Goal: Task Accomplishment & Management: Manage account settings

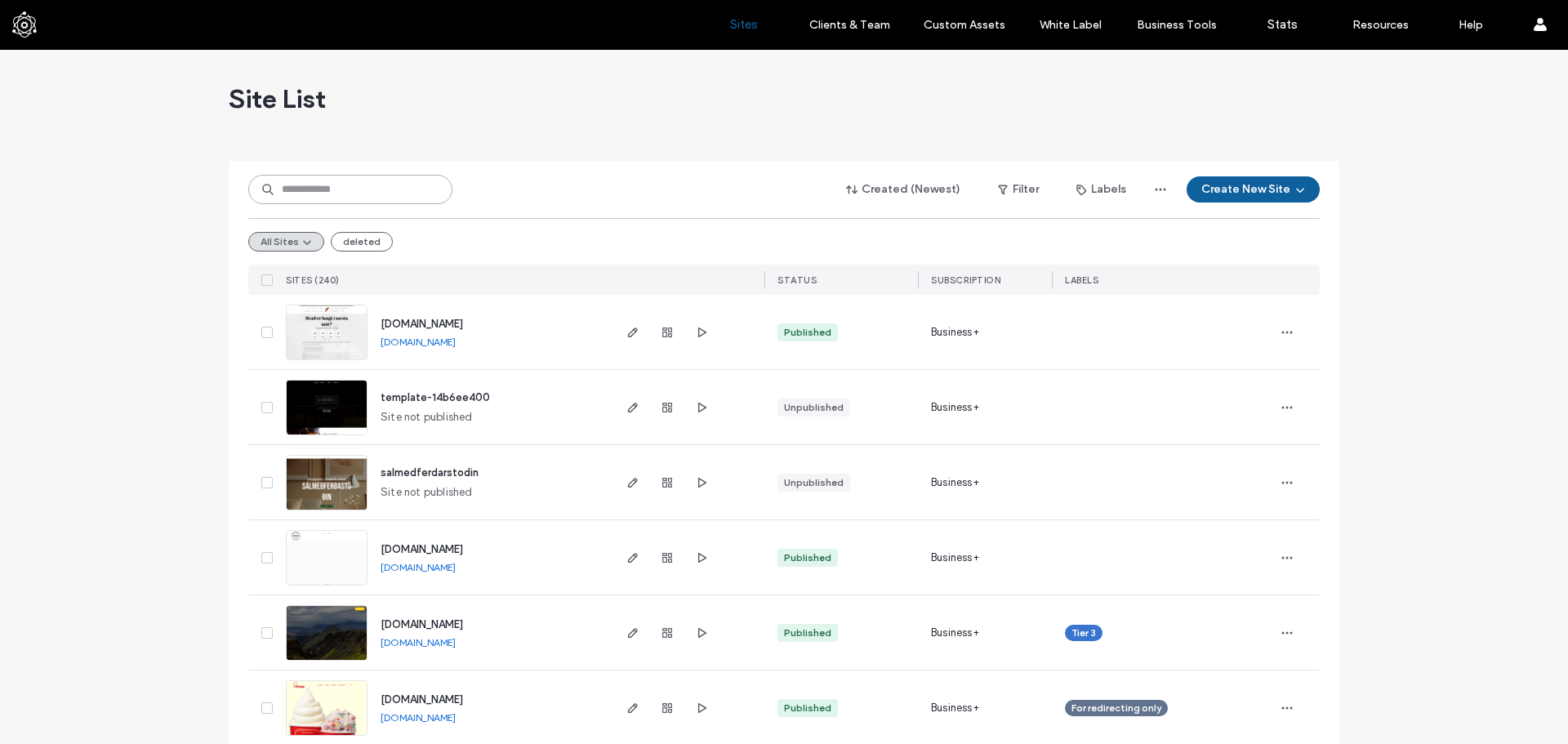
click at [341, 179] on input at bounding box center [350, 190] width 204 height 30
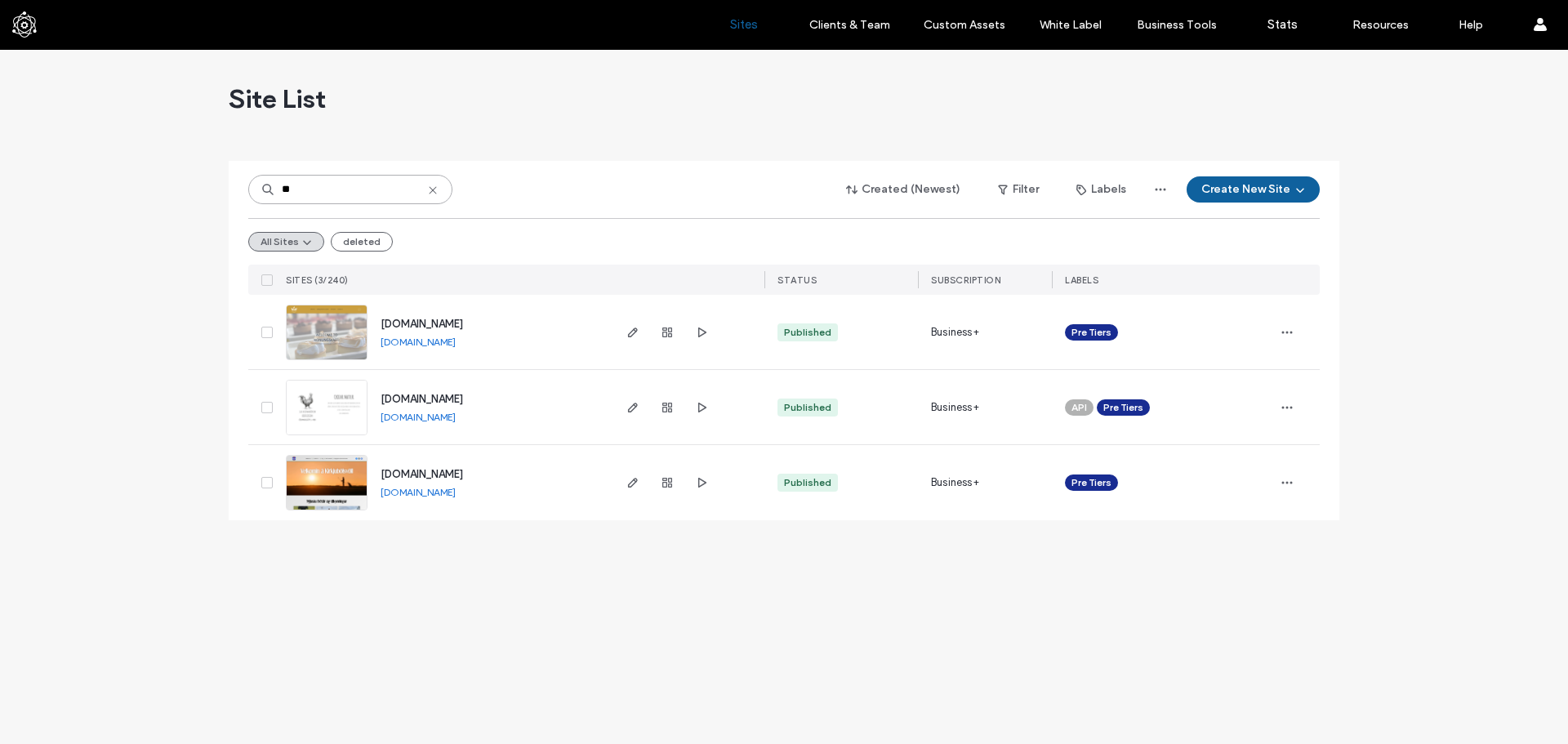
type input "**"
click at [423, 471] on span "www.gsggolf.is" at bounding box center [421, 473] width 82 height 12
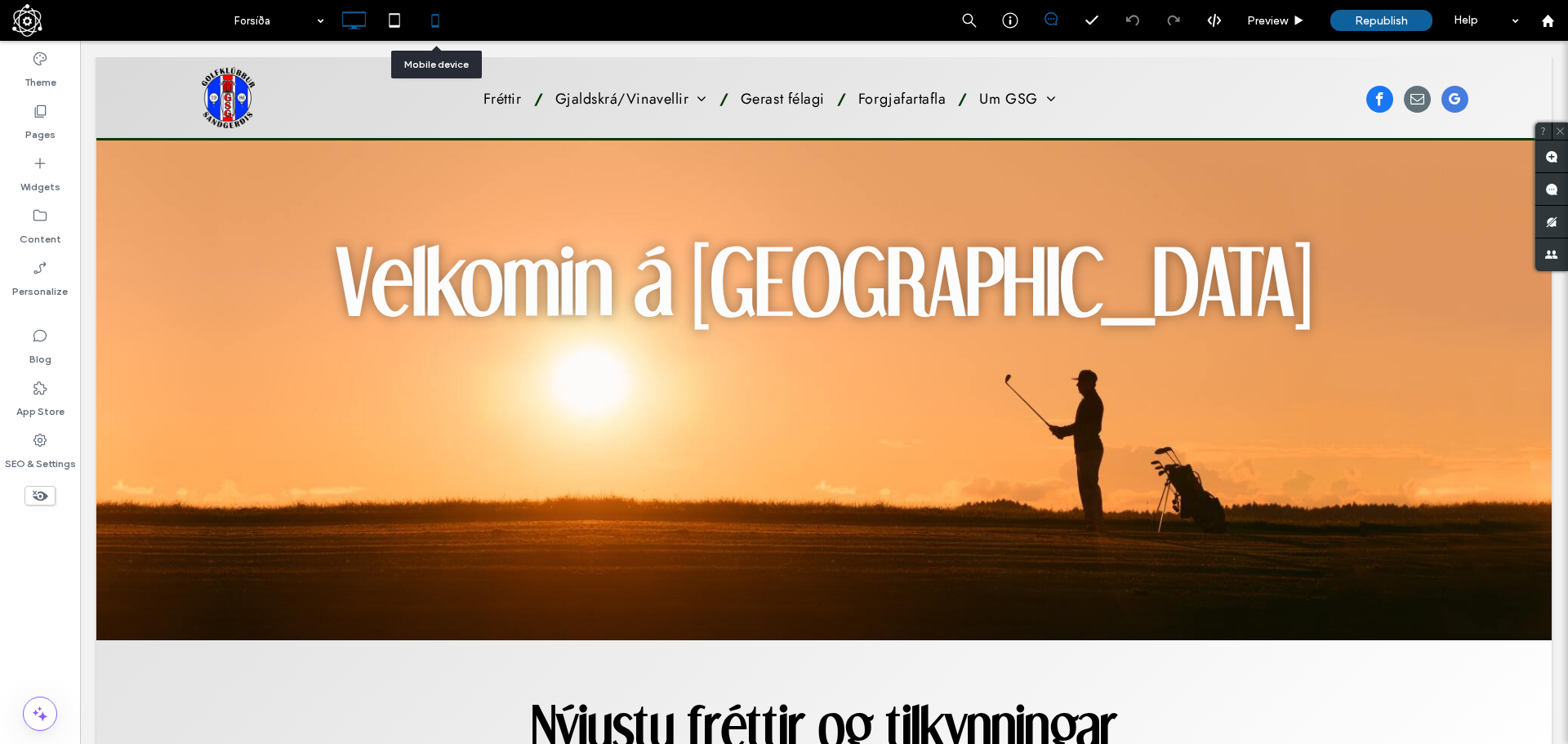
click at [453, 14] on div at bounding box center [434, 19] width 40 height 32
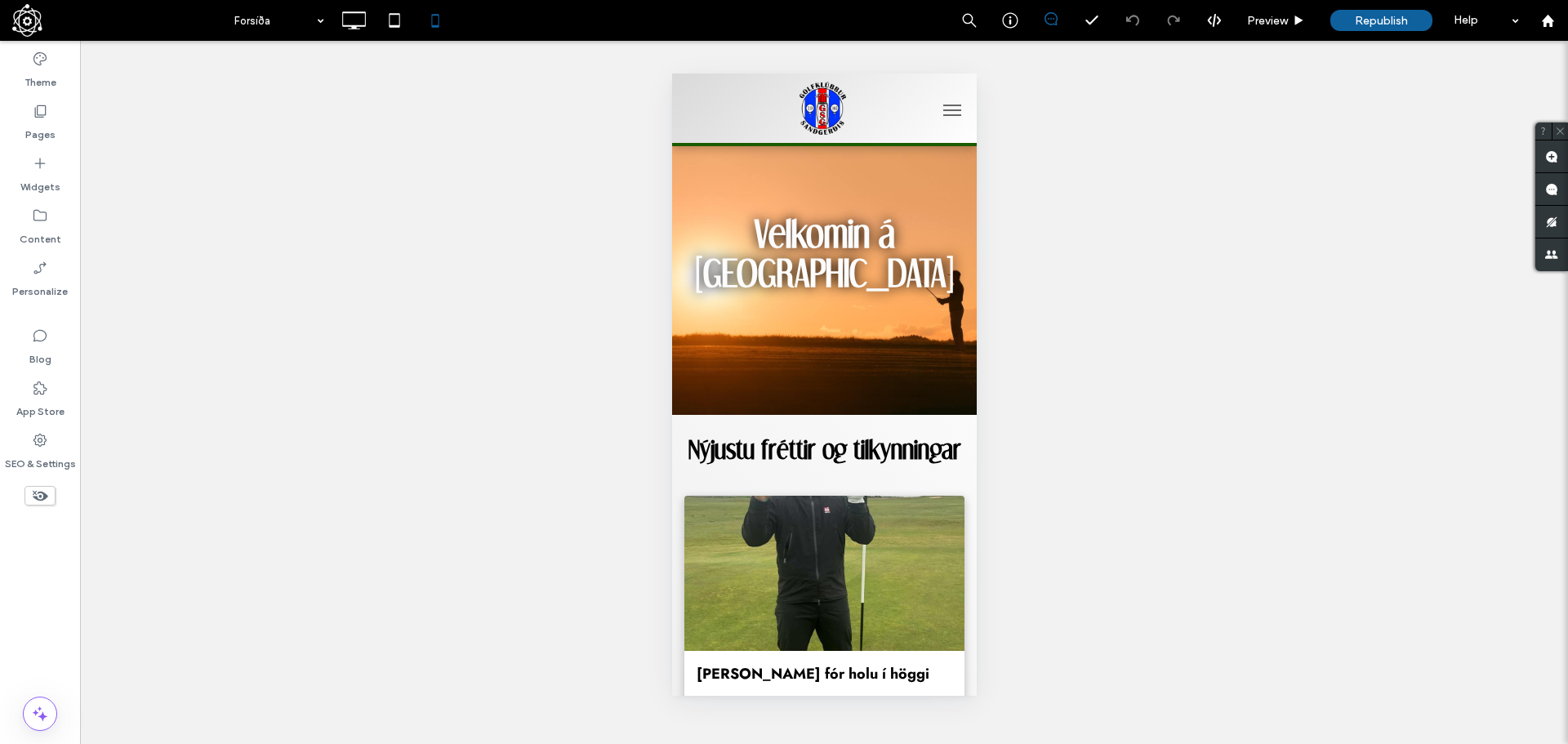
click at [942, 107] on button "menu" at bounding box center [950, 109] width 32 height 32
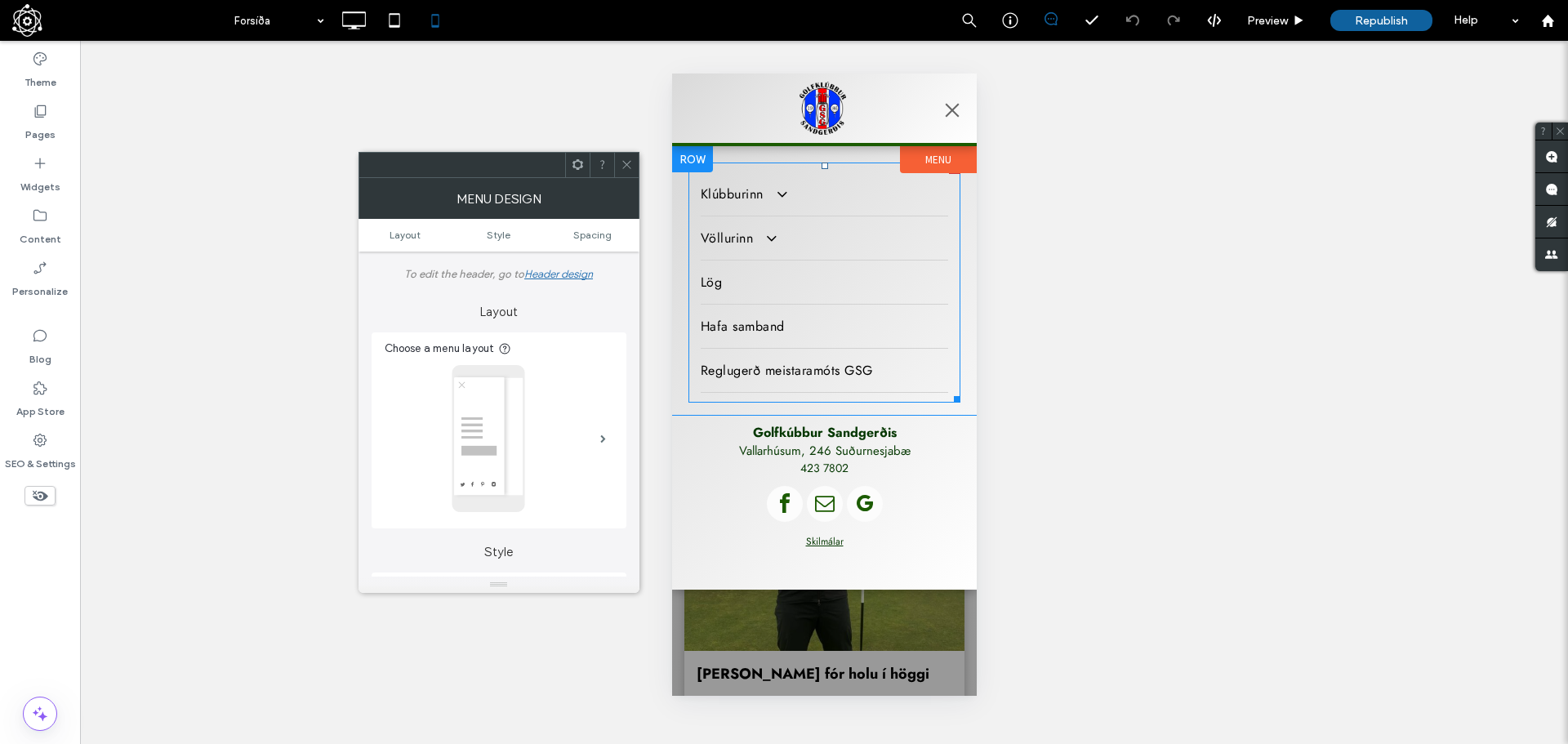
click at [842, 170] on nav "Klúbburinn Fréttir Starfsfólk og stjórn Nefndir Gerast félagi Gjaldskrá Saga kl…" at bounding box center [823, 282] width 272 height 240
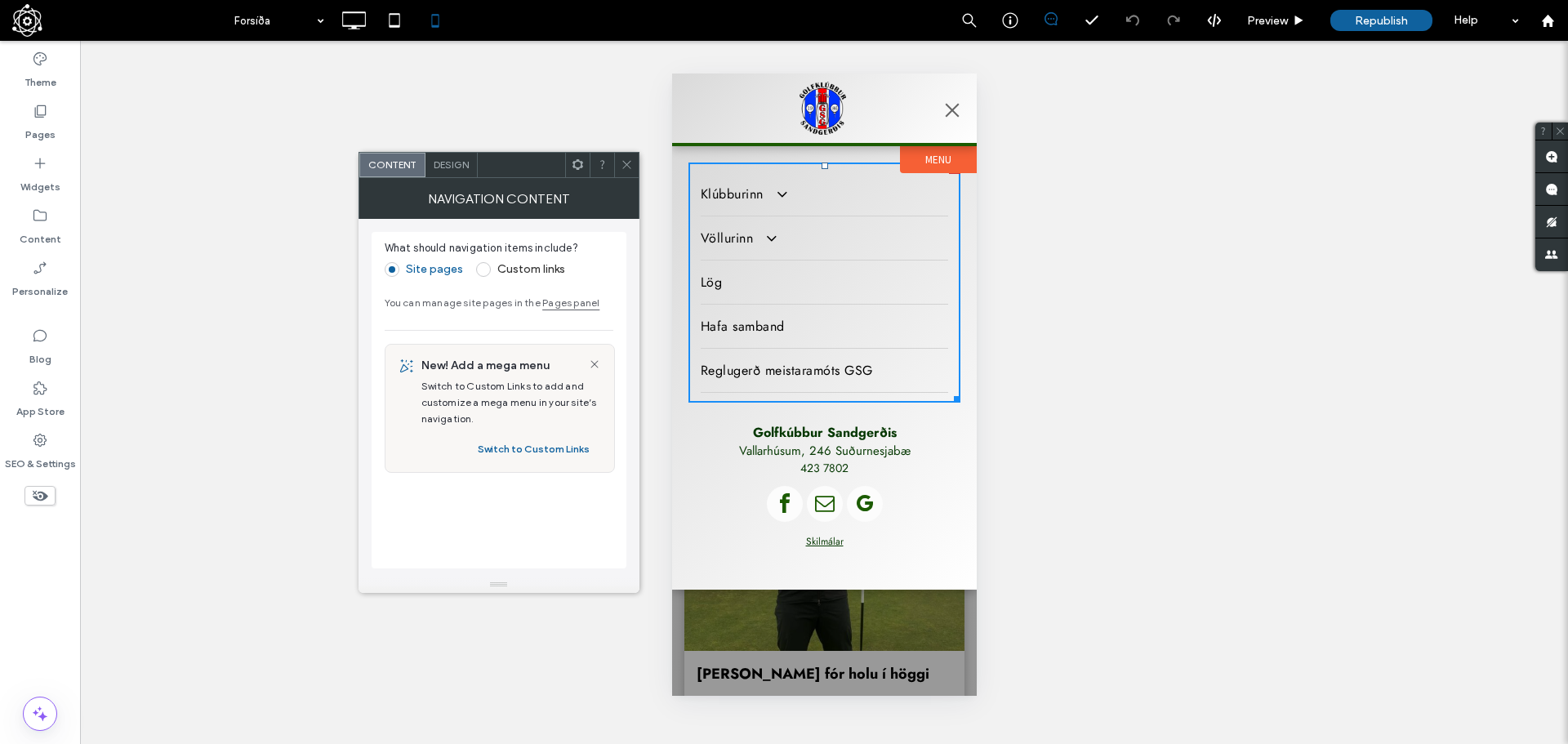
click at [628, 167] on use at bounding box center [626, 165] width 8 height 8
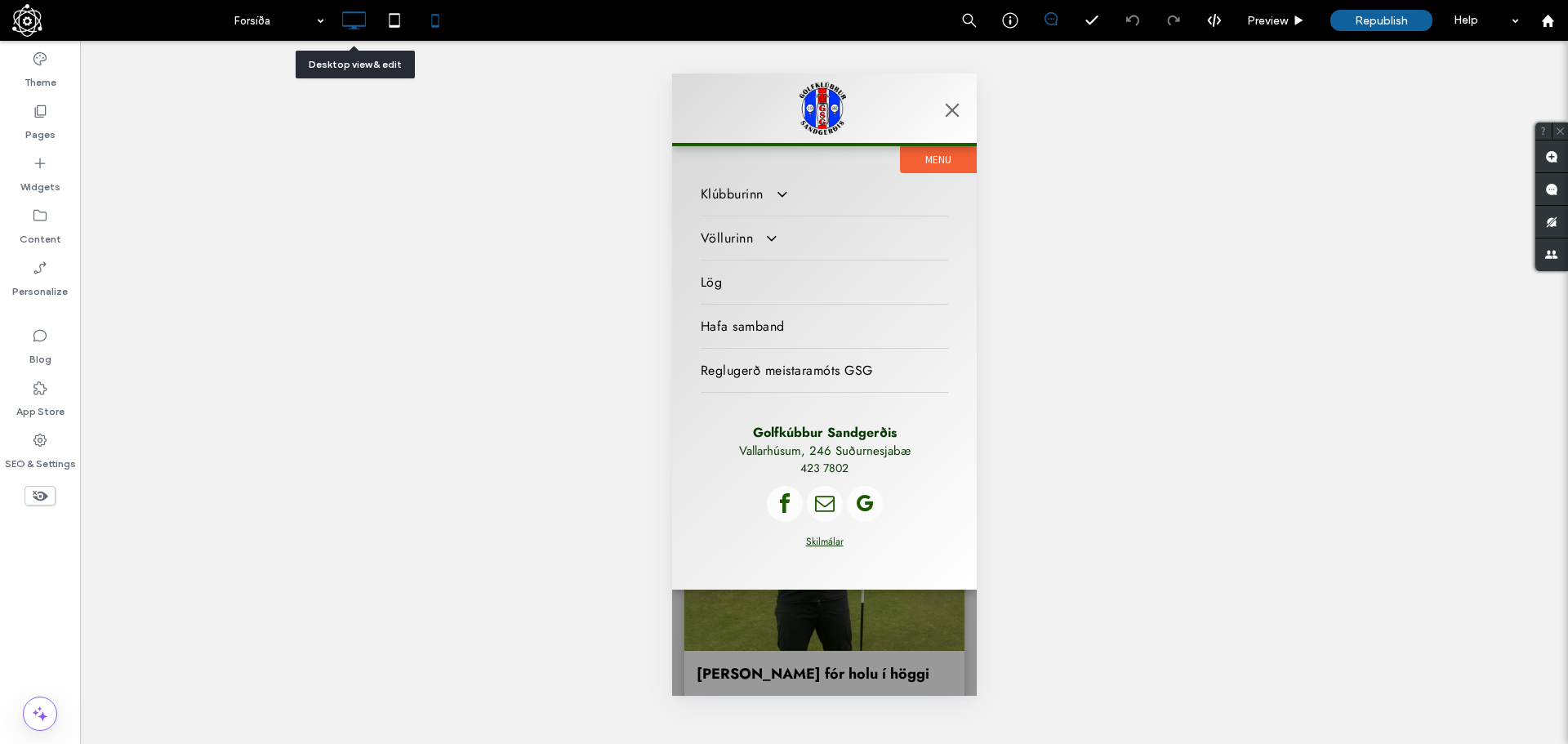
click at [349, 27] on icon at bounding box center [353, 19] width 32 height 32
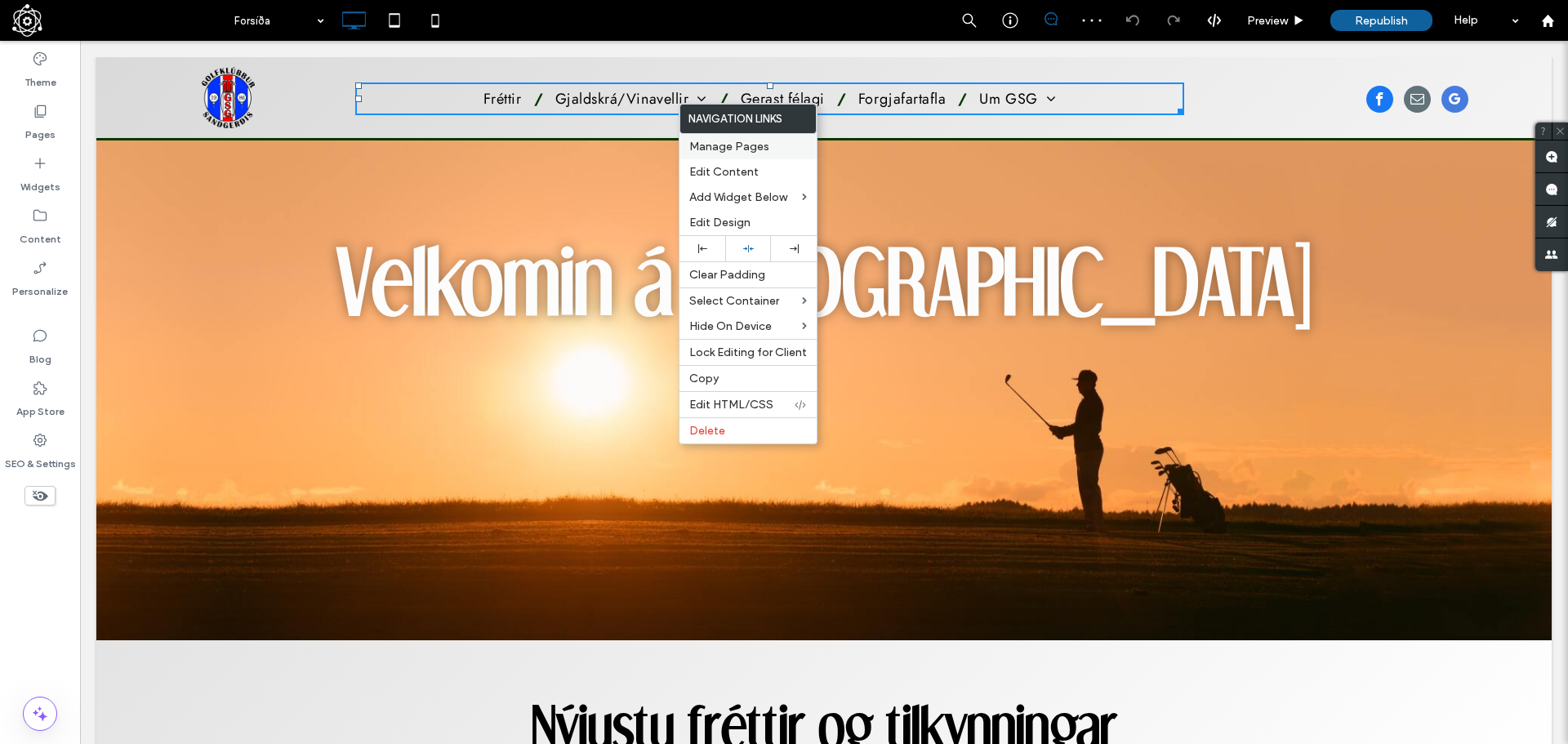
click at [747, 149] on span "Manage Pages" at bounding box center [729, 146] width 80 height 14
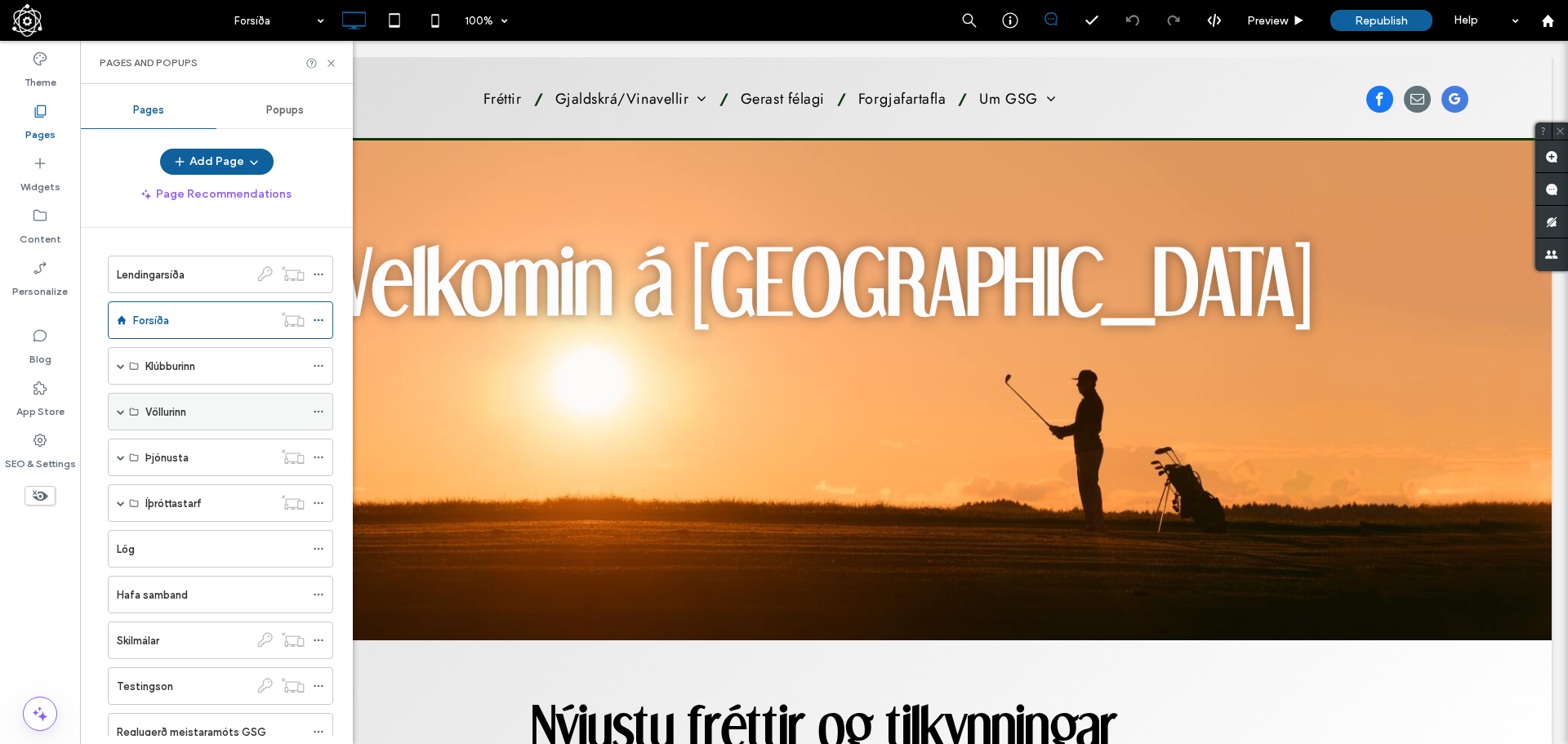
scroll to position [56, 0]
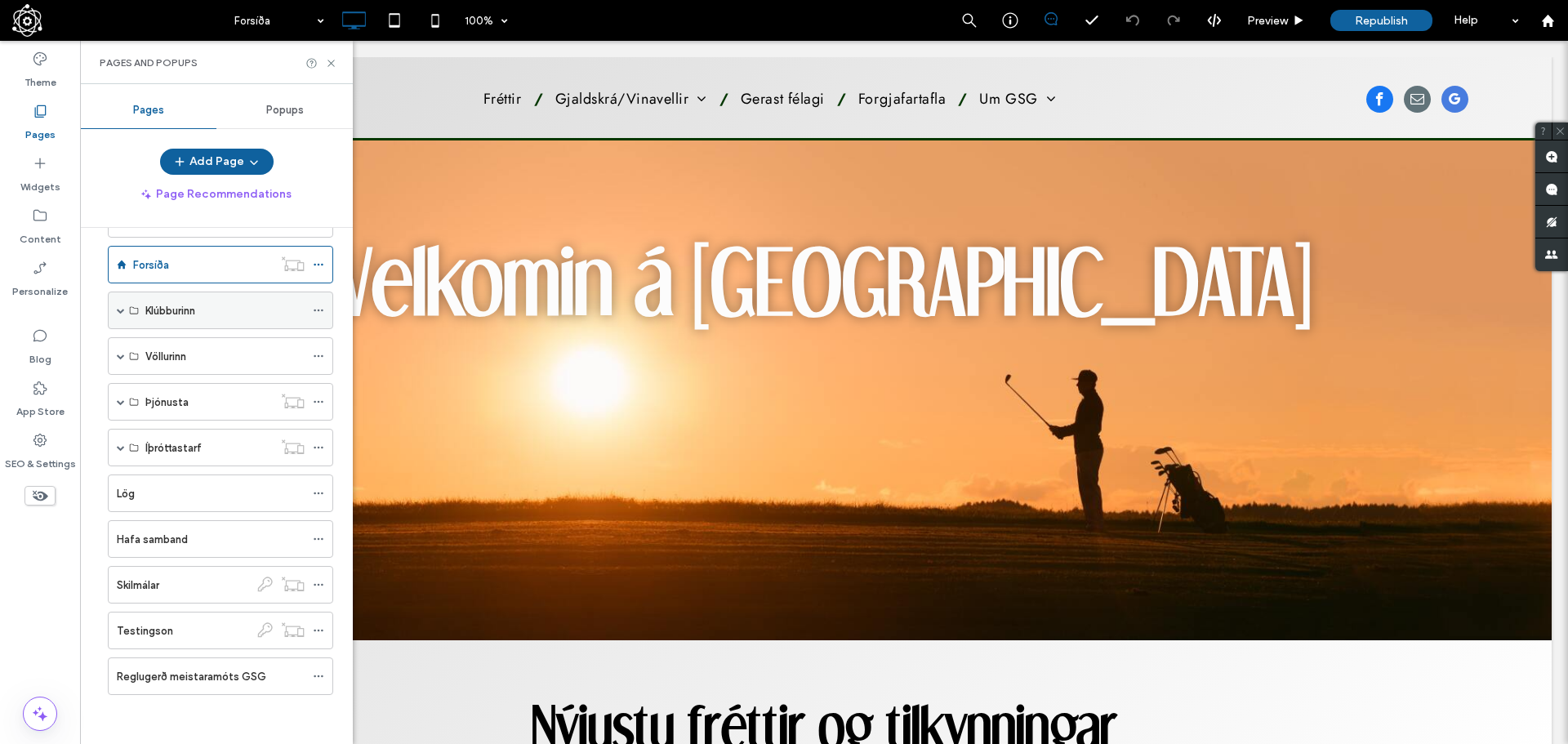
click at [123, 313] on span at bounding box center [120, 310] width 8 height 8
click at [123, 312] on span at bounding box center [120, 310] width 8 height 8
click at [114, 359] on div "Völlurinn" at bounding box center [220, 356] width 225 height 38
click at [117, 354] on div "Völlurinn" at bounding box center [220, 356] width 225 height 38
click at [120, 362] on span at bounding box center [120, 356] width 8 height 36
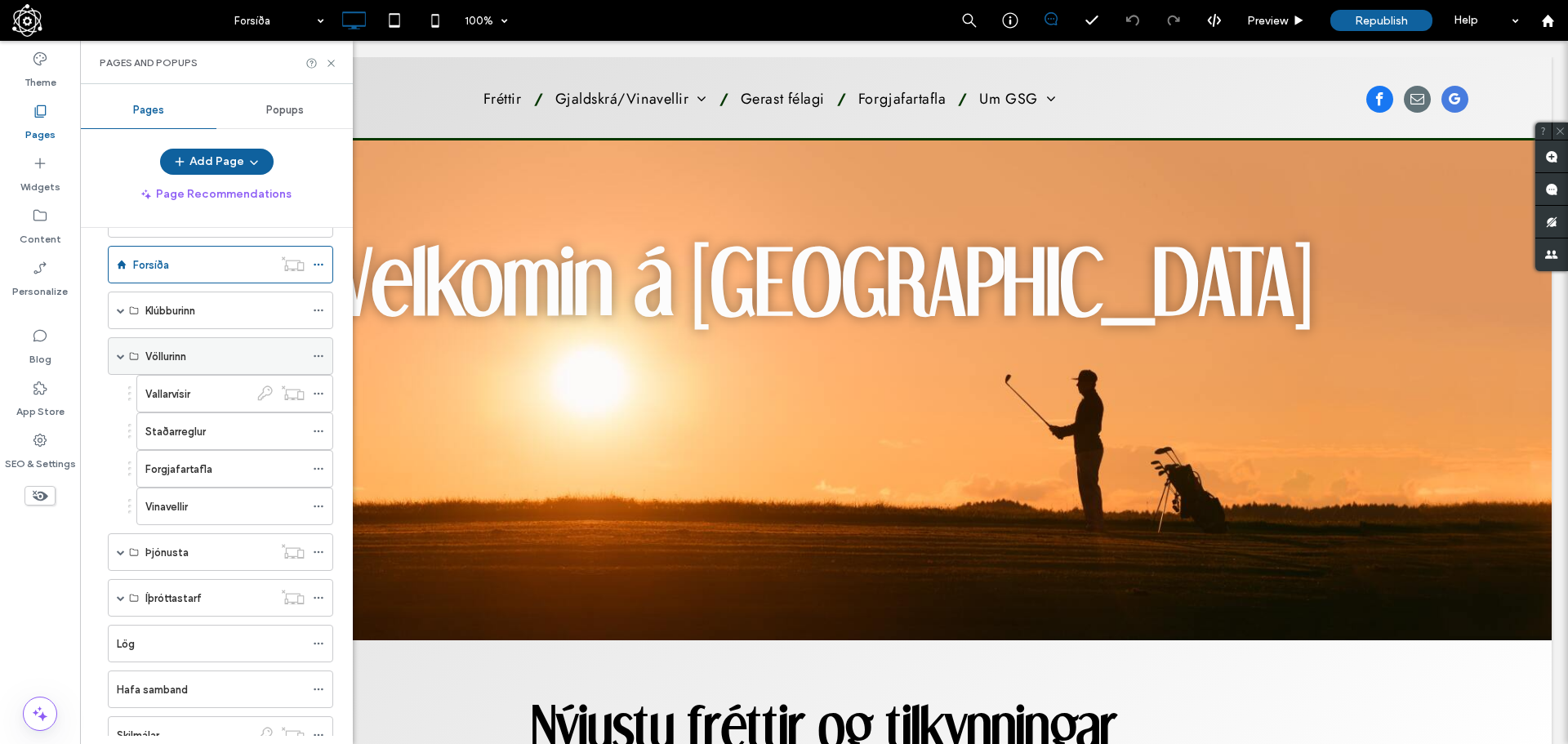
click at [120, 359] on span at bounding box center [120, 356] width 8 height 8
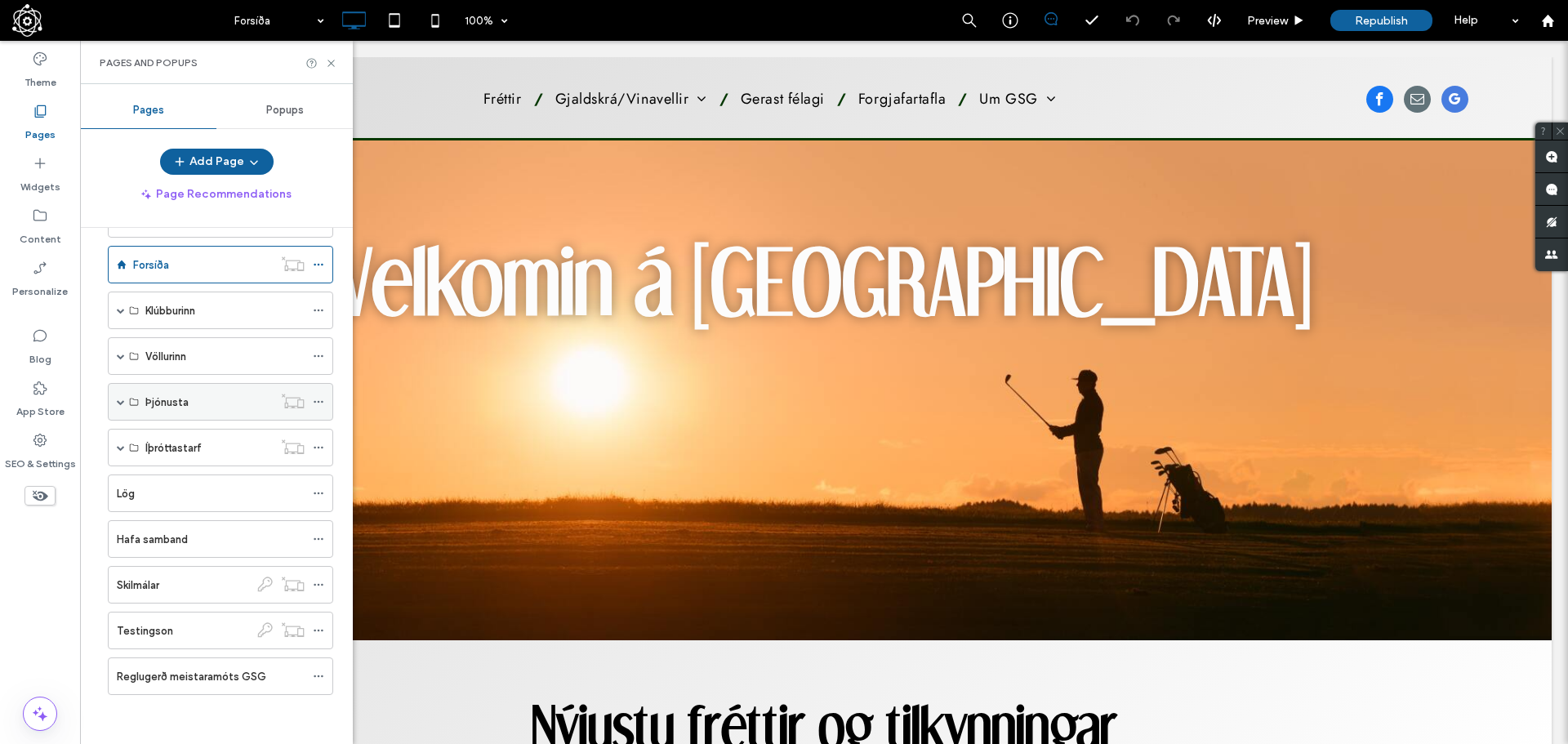
click at [120, 395] on span at bounding box center [120, 401] width 8 height 36
click at [122, 399] on span at bounding box center [120, 401] width 8 height 8
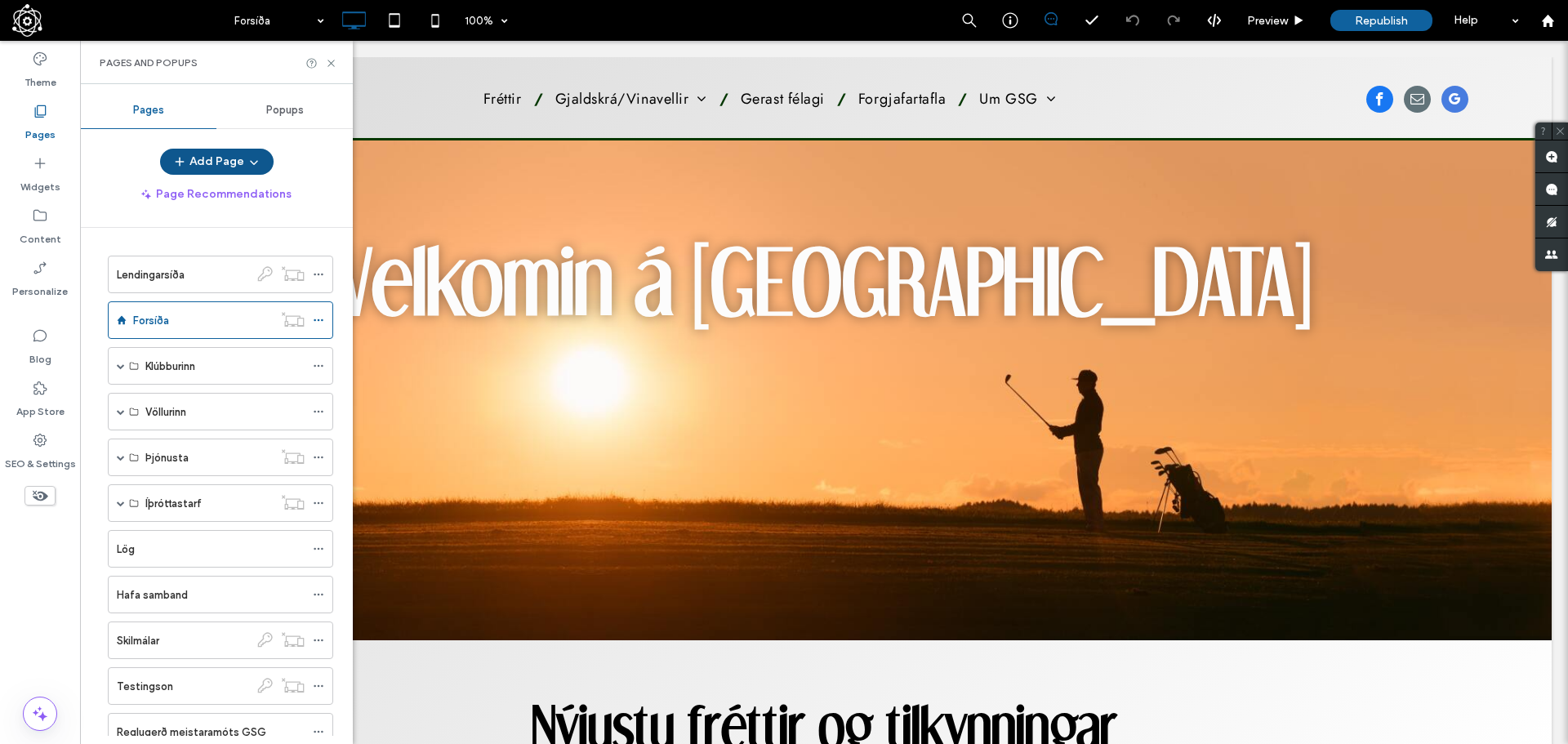
click at [241, 163] on button "Add Page" at bounding box center [217, 161] width 114 height 26
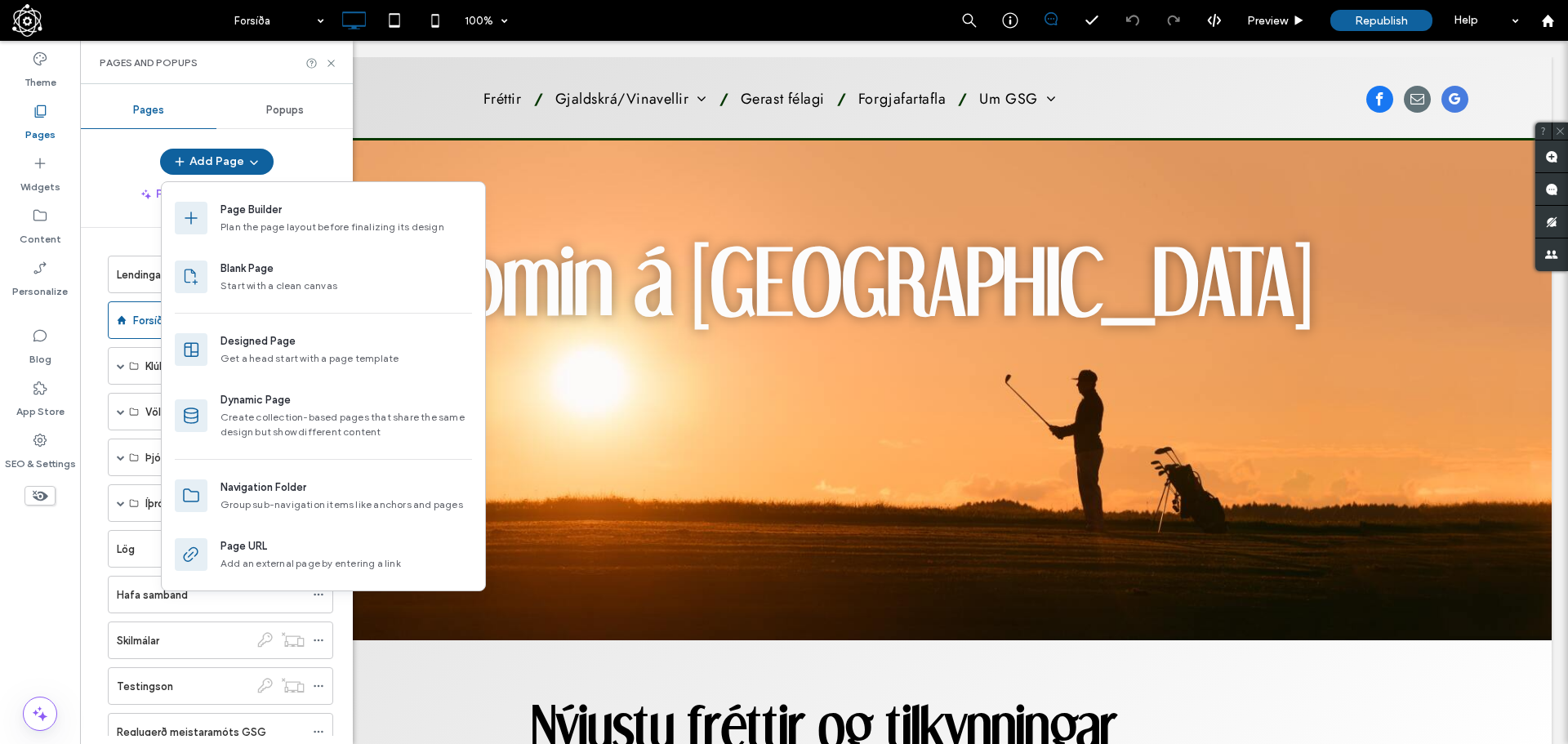
click at [307, 154] on div "Add Page" at bounding box center [216, 161] width 272 height 26
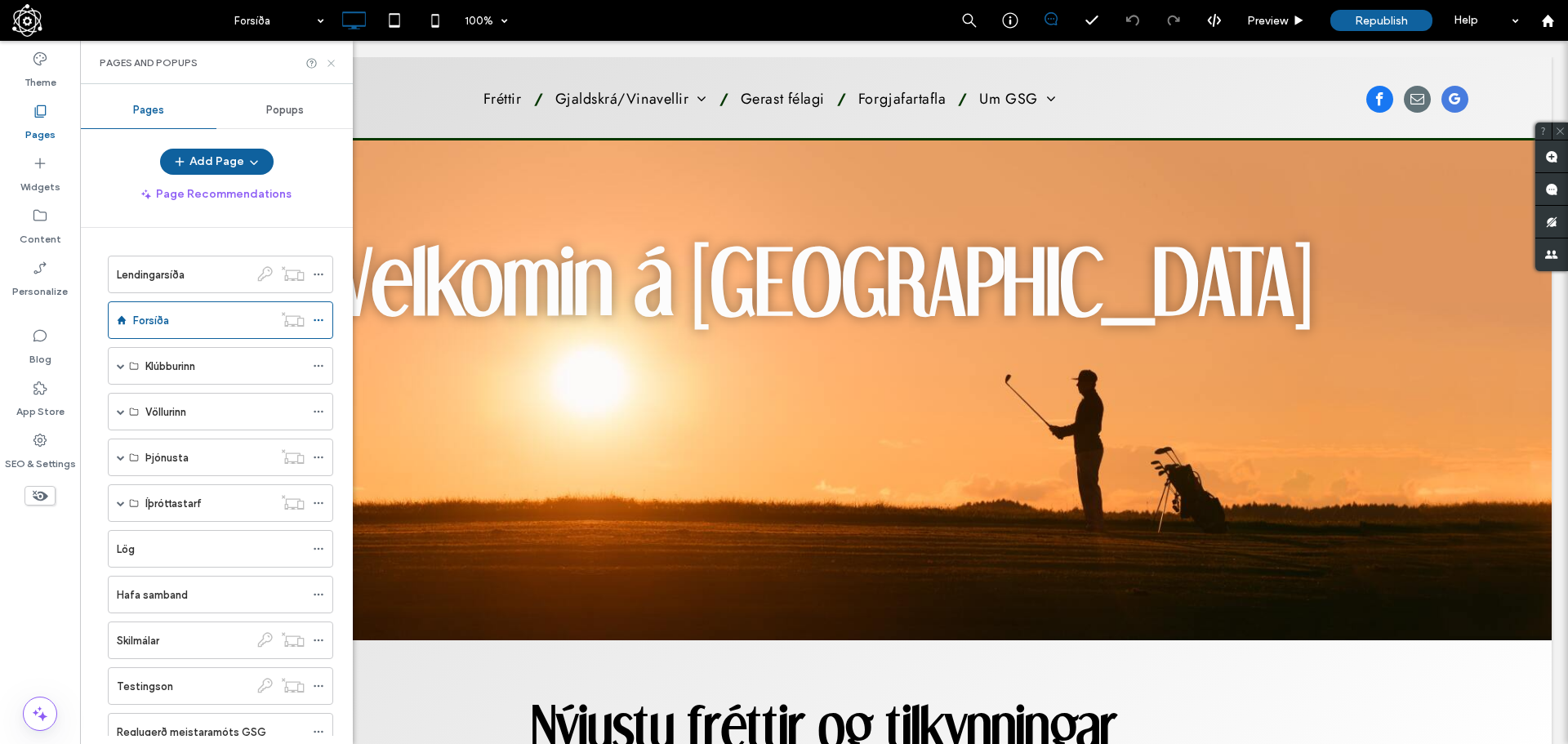
click at [332, 65] on icon at bounding box center [331, 63] width 12 height 12
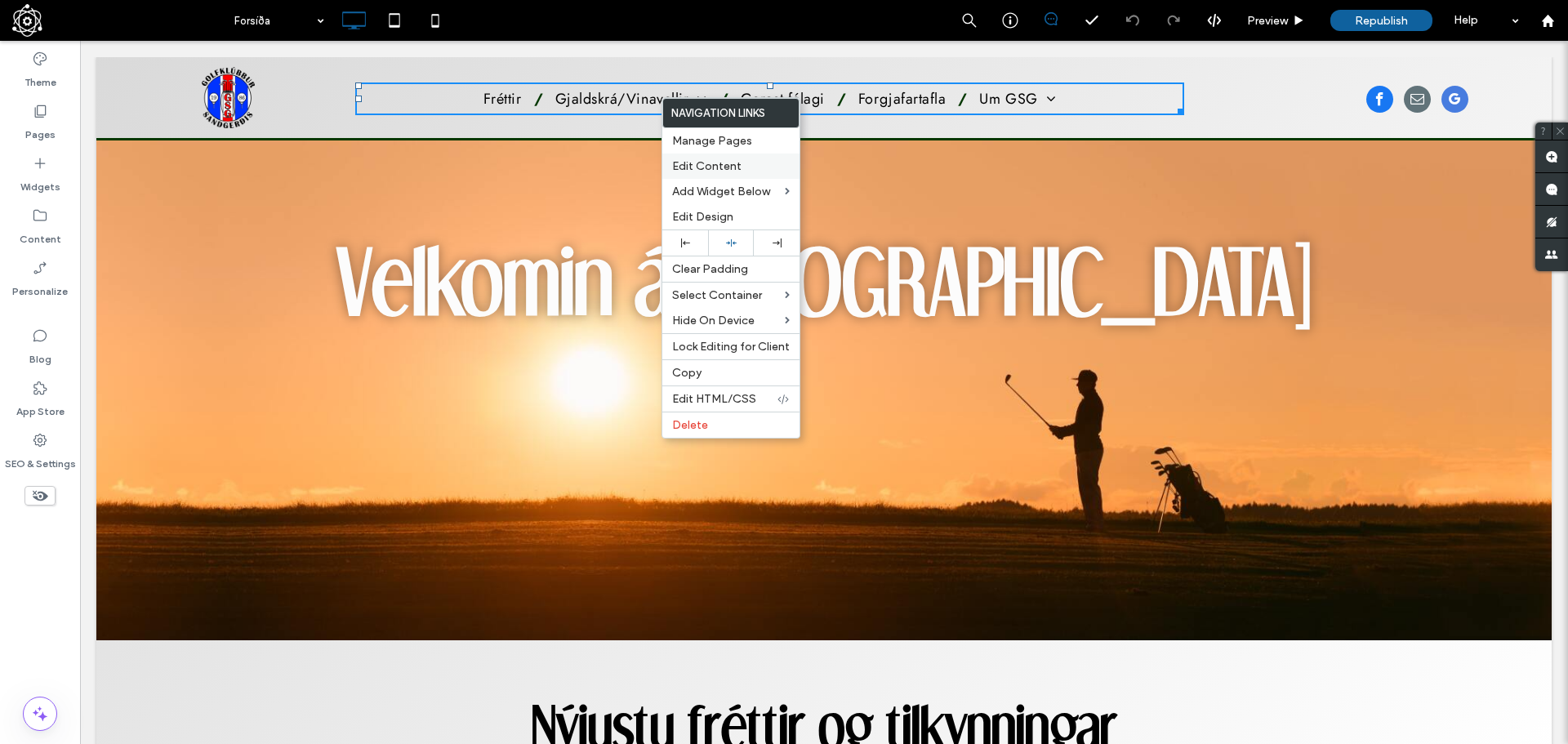
click at [739, 161] on span "Edit Content" at bounding box center [707, 166] width 69 height 14
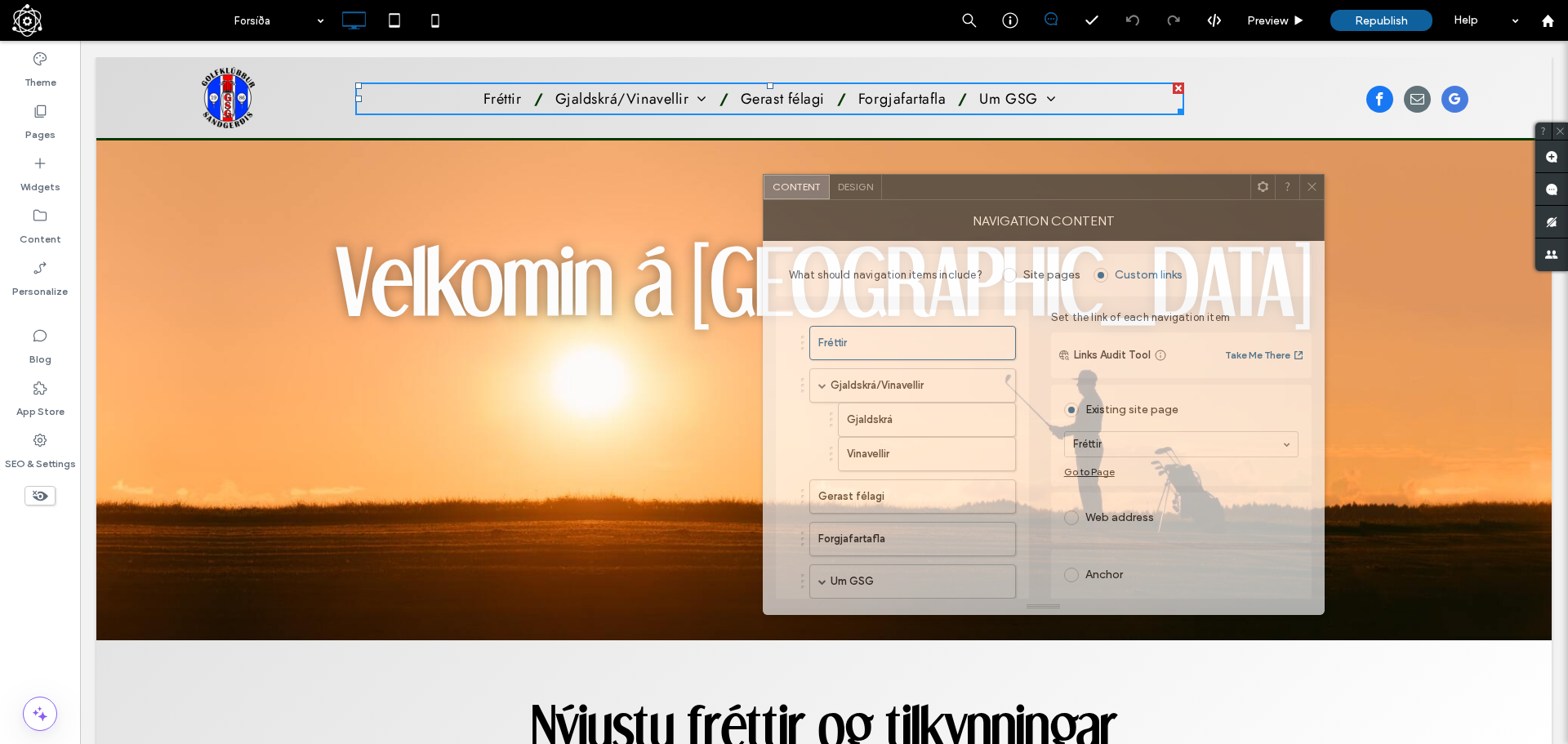
drag, startPoint x: 1350, startPoint y: 173, endPoint x: 904, endPoint y: 195, distance: 446.5
click at [905, 196] on div at bounding box center [1066, 187] width 369 height 24
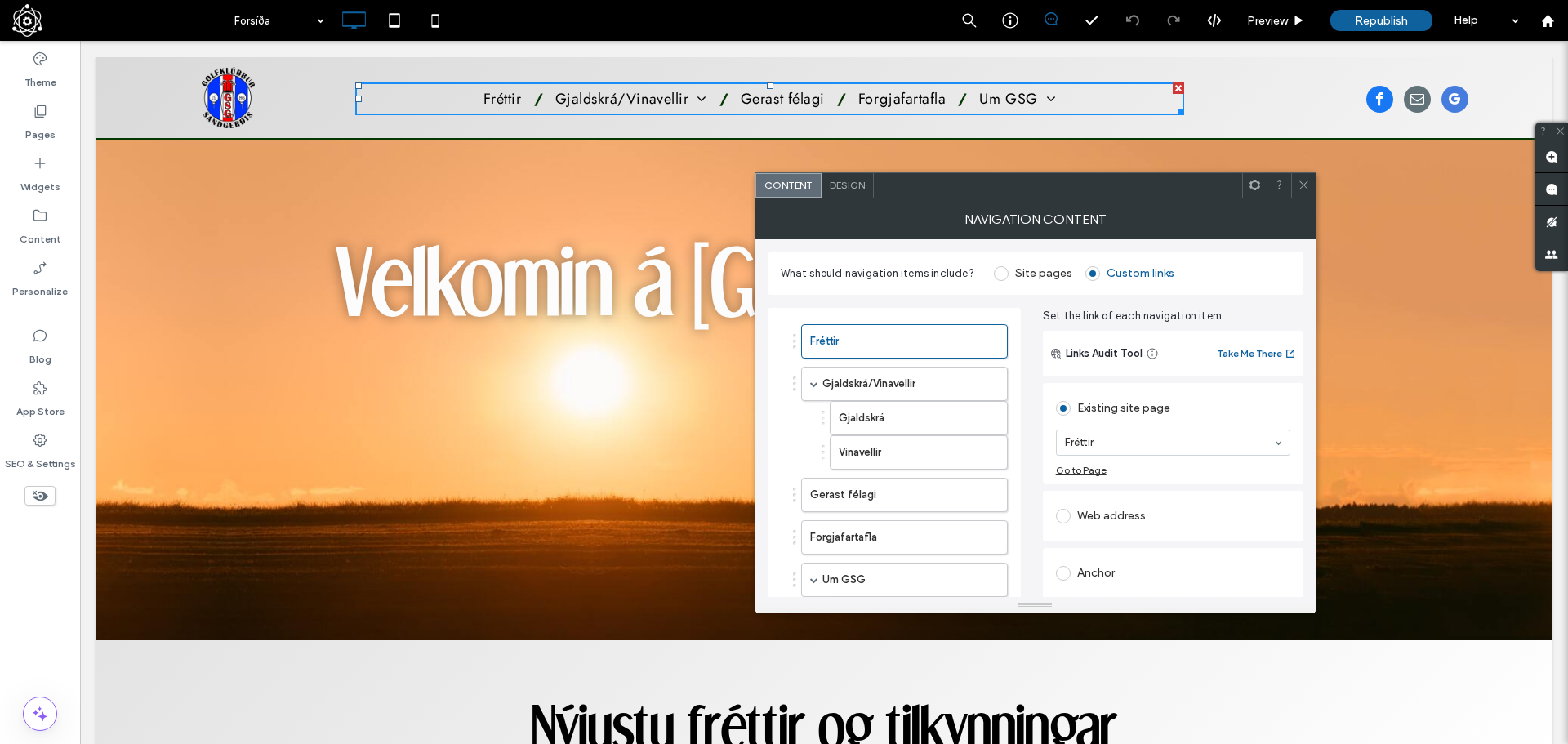
click at [997, 273] on span at bounding box center [1001, 273] width 15 height 15
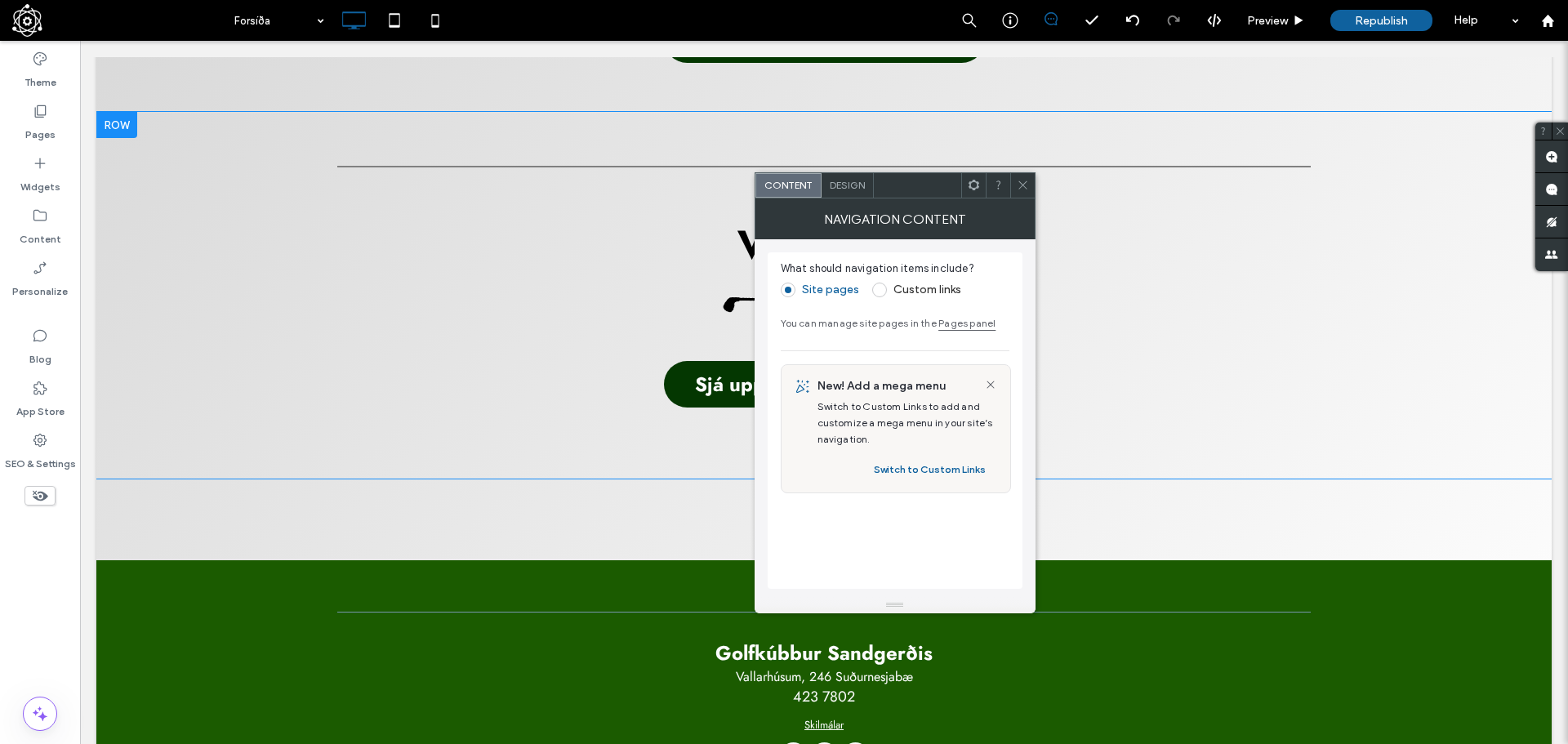
scroll to position [1400, 0]
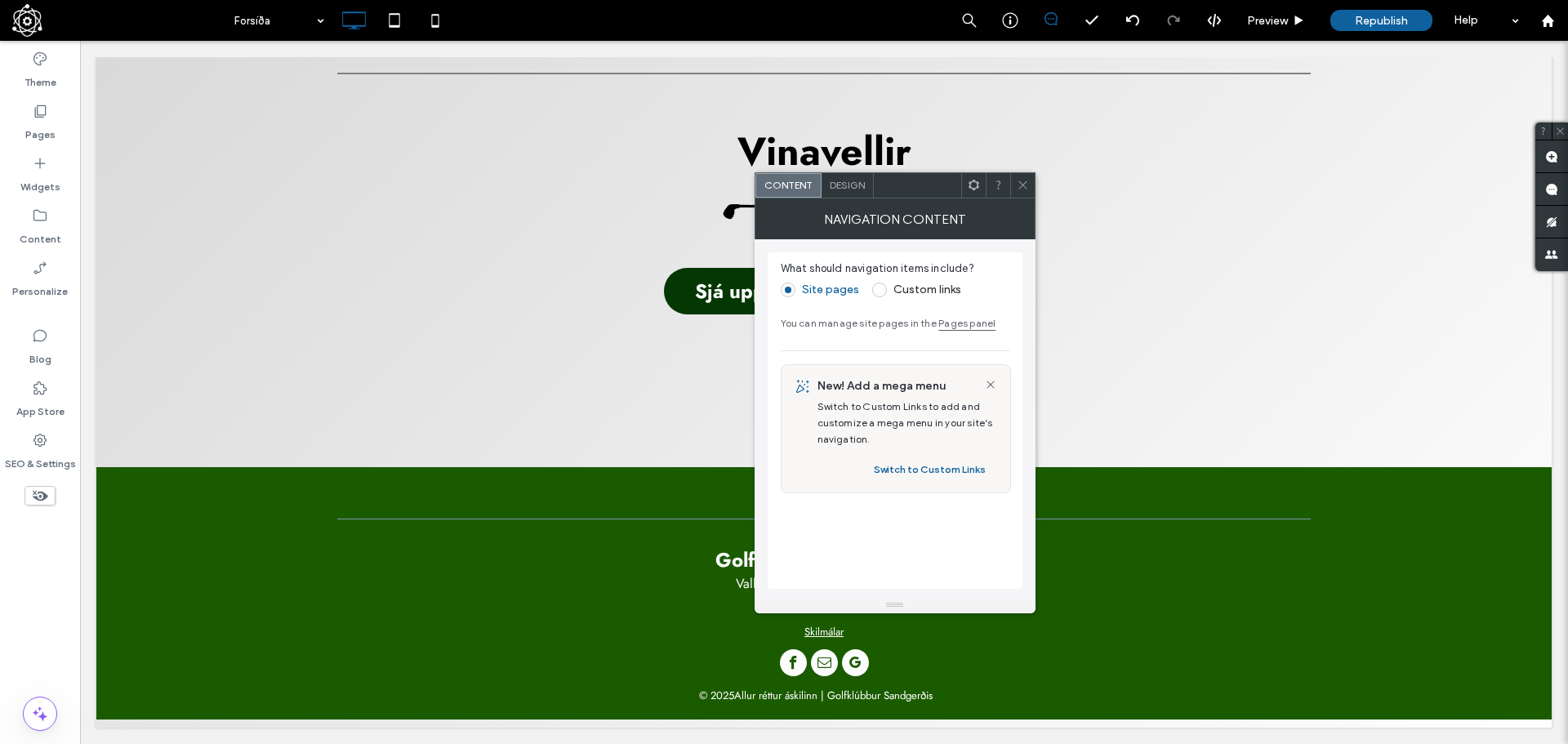
click at [1023, 187] on icon at bounding box center [1022, 184] width 12 height 12
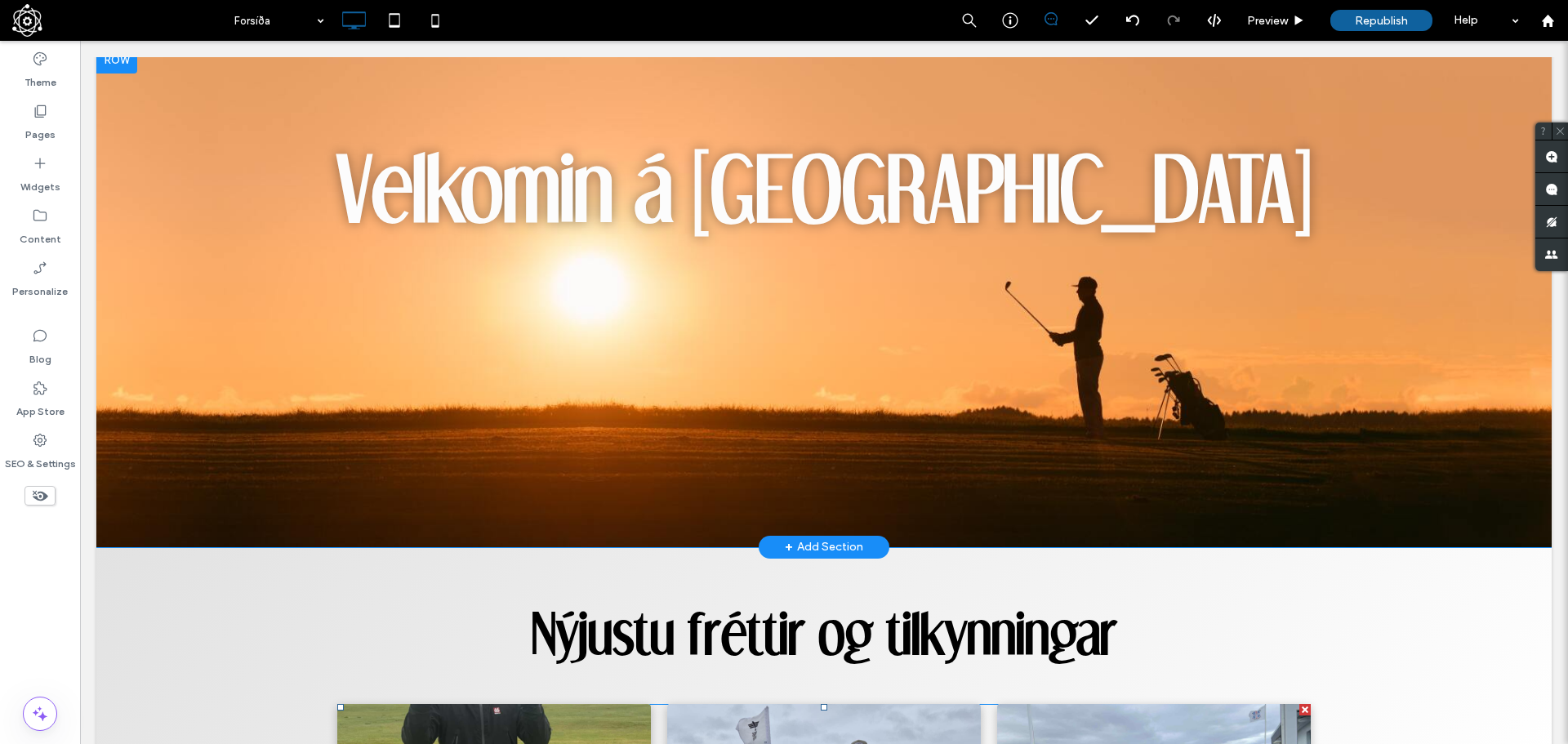
scroll to position [0, 0]
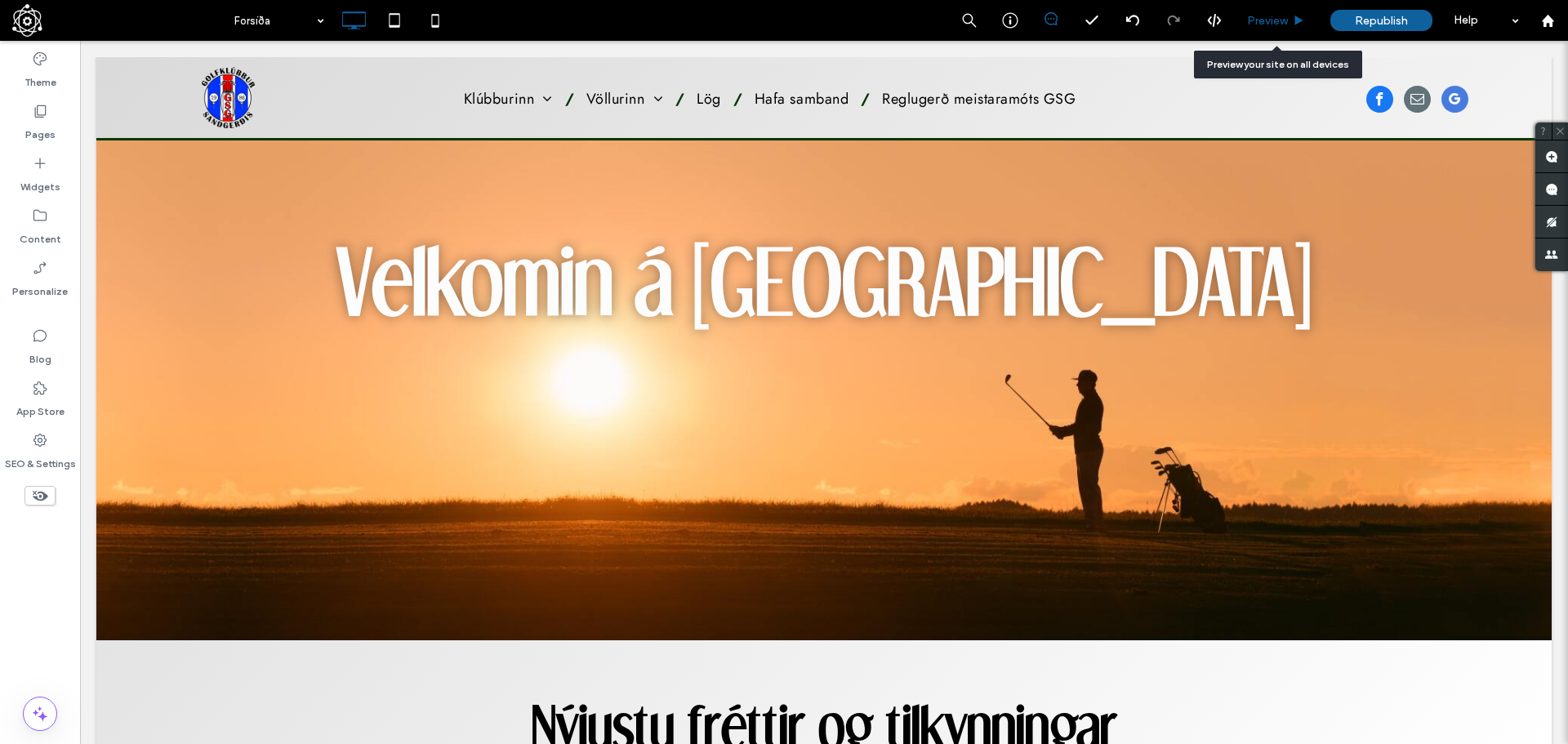
click at [1273, 19] on span "Preview" at bounding box center [1267, 20] width 41 height 14
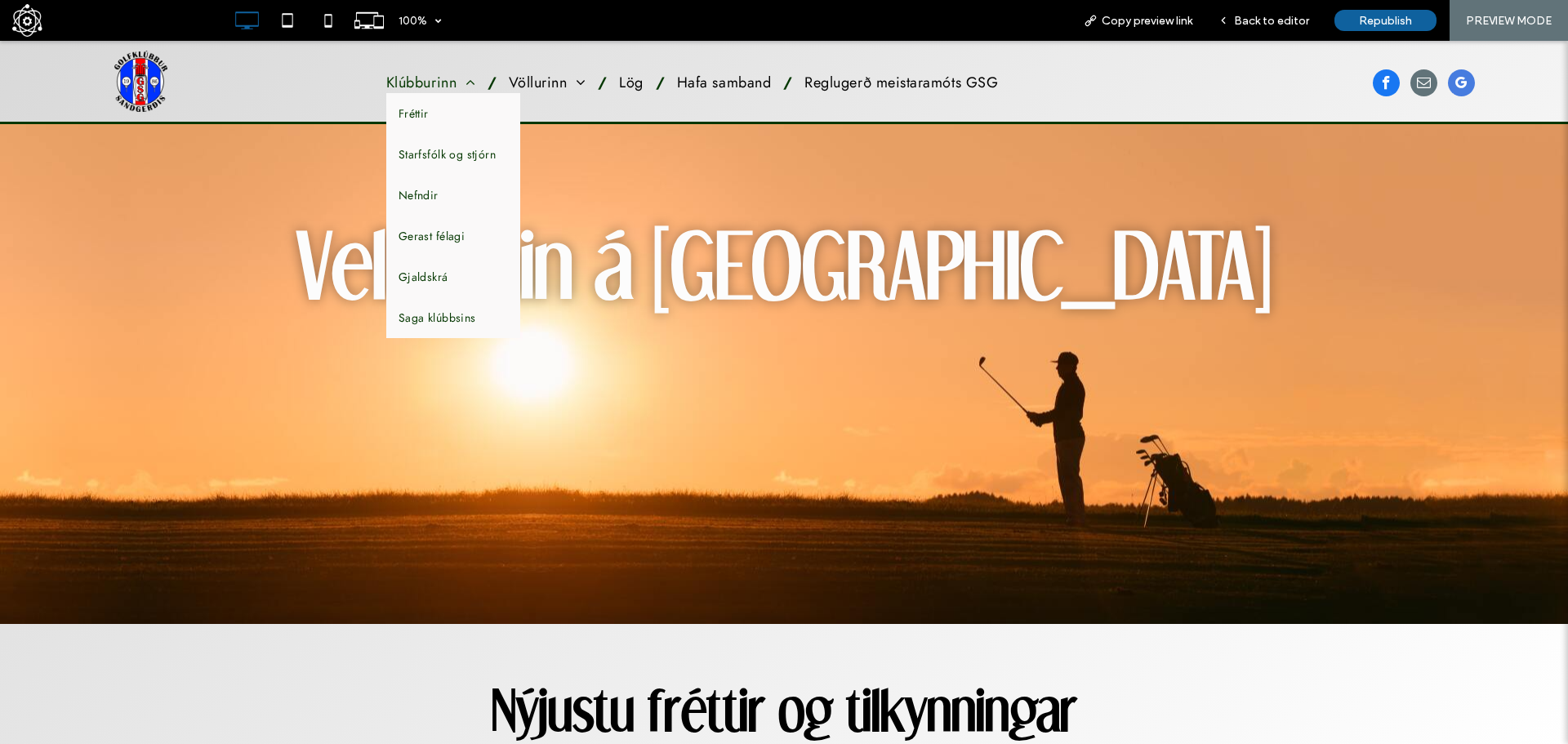
click at [457, 83] on span at bounding box center [466, 82] width 19 height 15
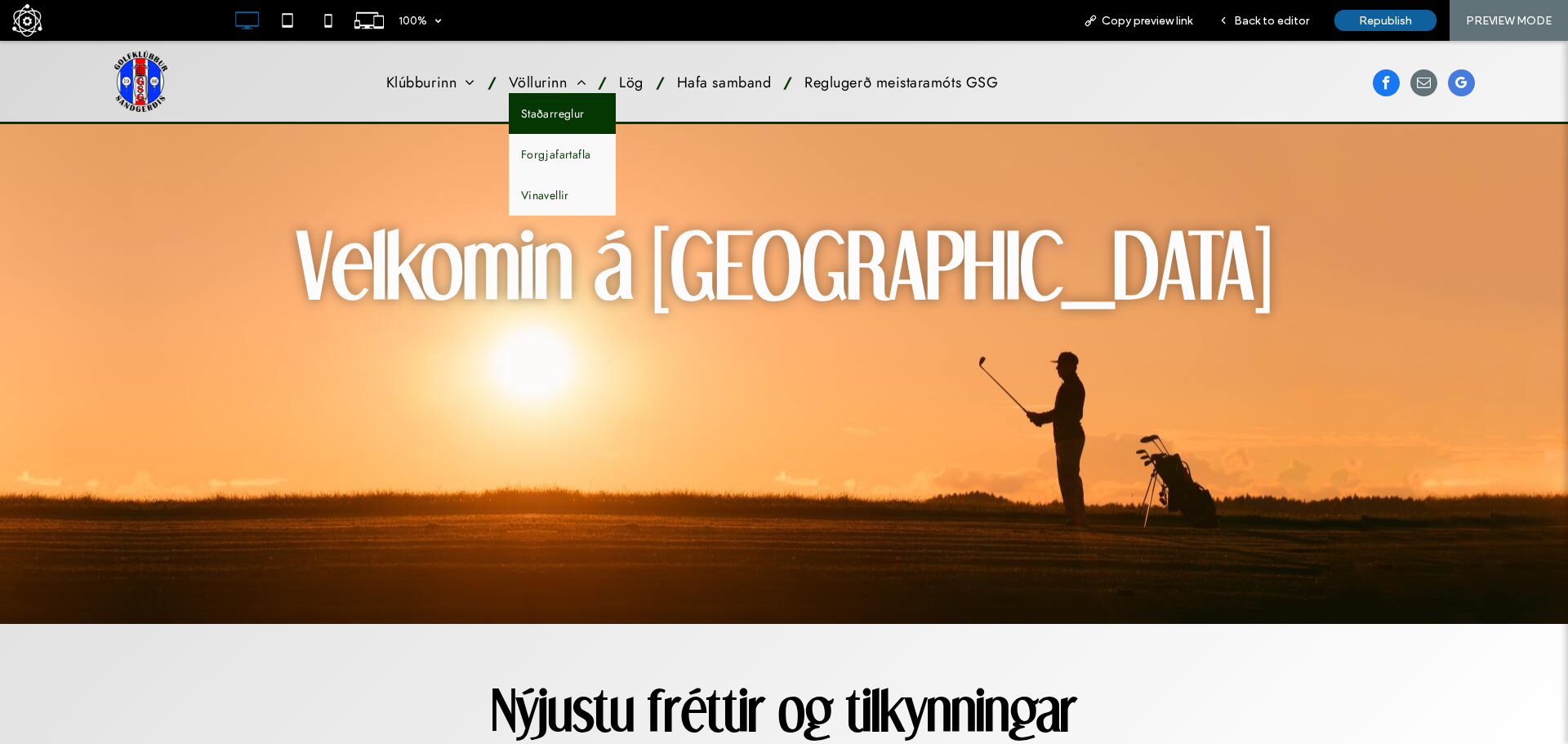
click at [557, 105] on link "Staðarreglur" at bounding box center [561, 114] width 107 height 41
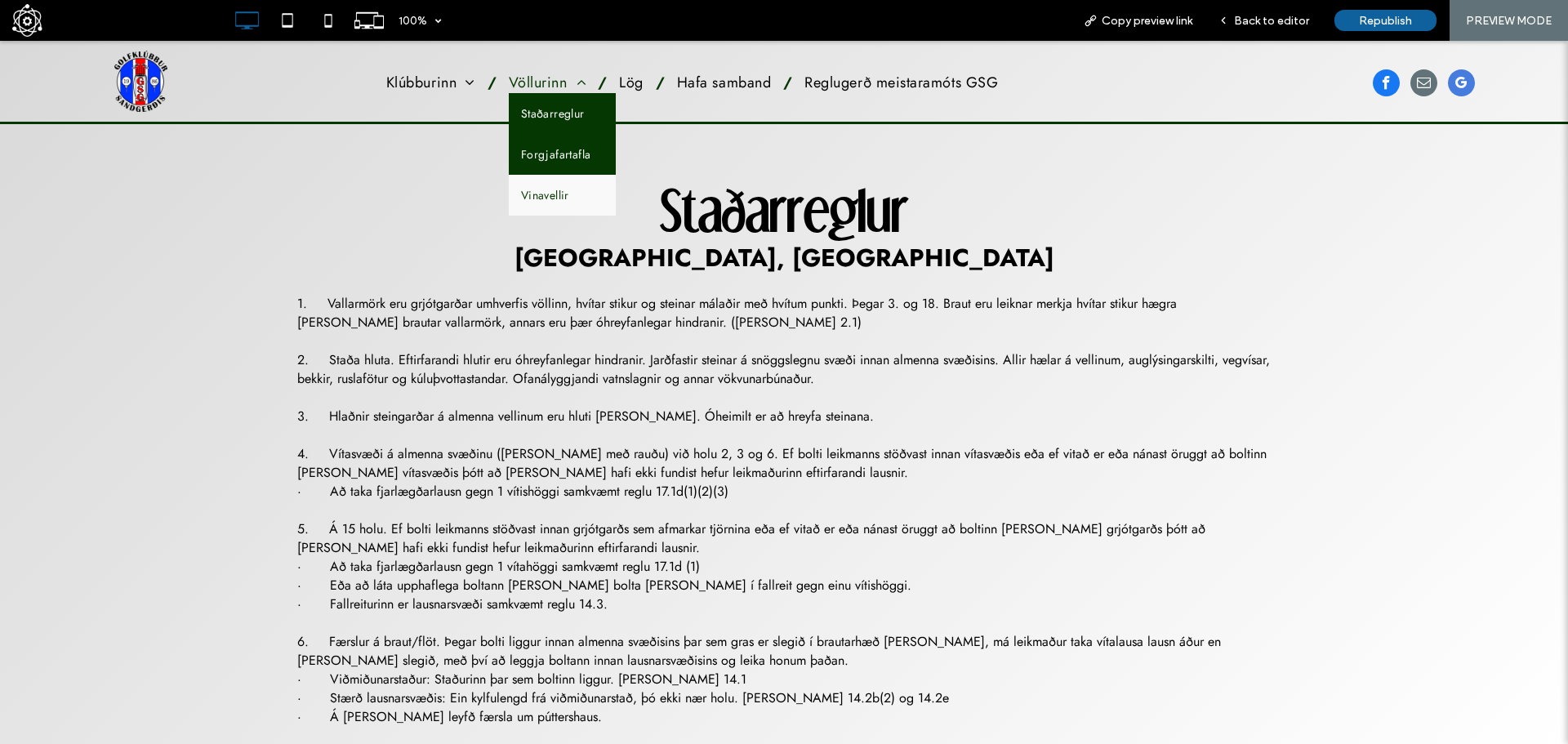
drag, startPoint x: 562, startPoint y: 148, endPoint x: 555, endPoint y: 187, distance: 39.6
click at [562, 148] on span "Forgjafartafla" at bounding box center [556, 155] width 70 height 17
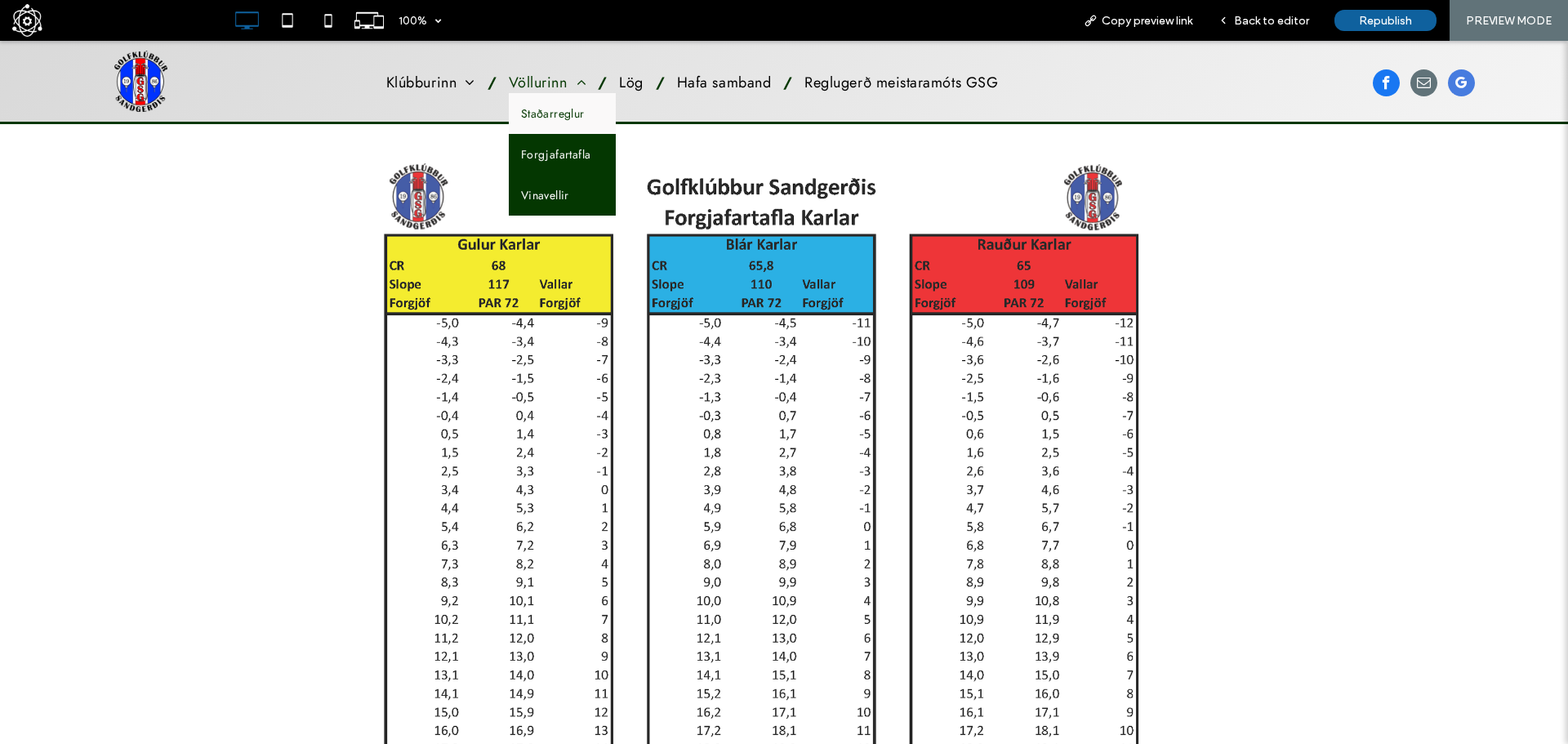
drag, startPoint x: 563, startPoint y: 188, endPoint x: 564, endPoint y: 224, distance: 36.0
click at [563, 188] on link "Vinavellir" at bounding box center [561, 195] width 107 height 41
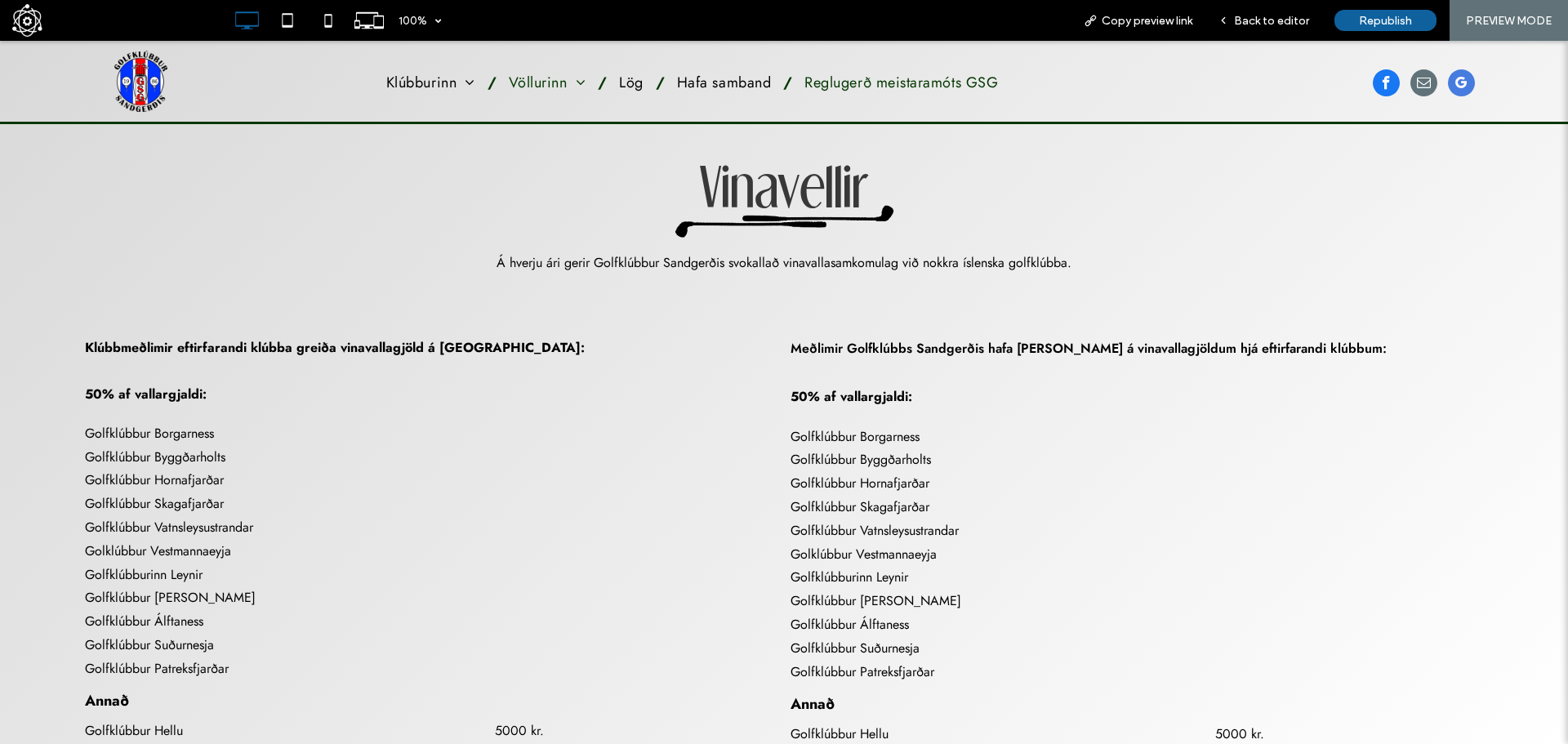
drag, startPoint x: 872, startPoint y: 82, endPoint x: 858, endPoint y: 136, distance: 55.8
click at [872, 82] on span "Reglugerð meistaramóts GSG" at bounding box center [900, 82] width 194 height 21
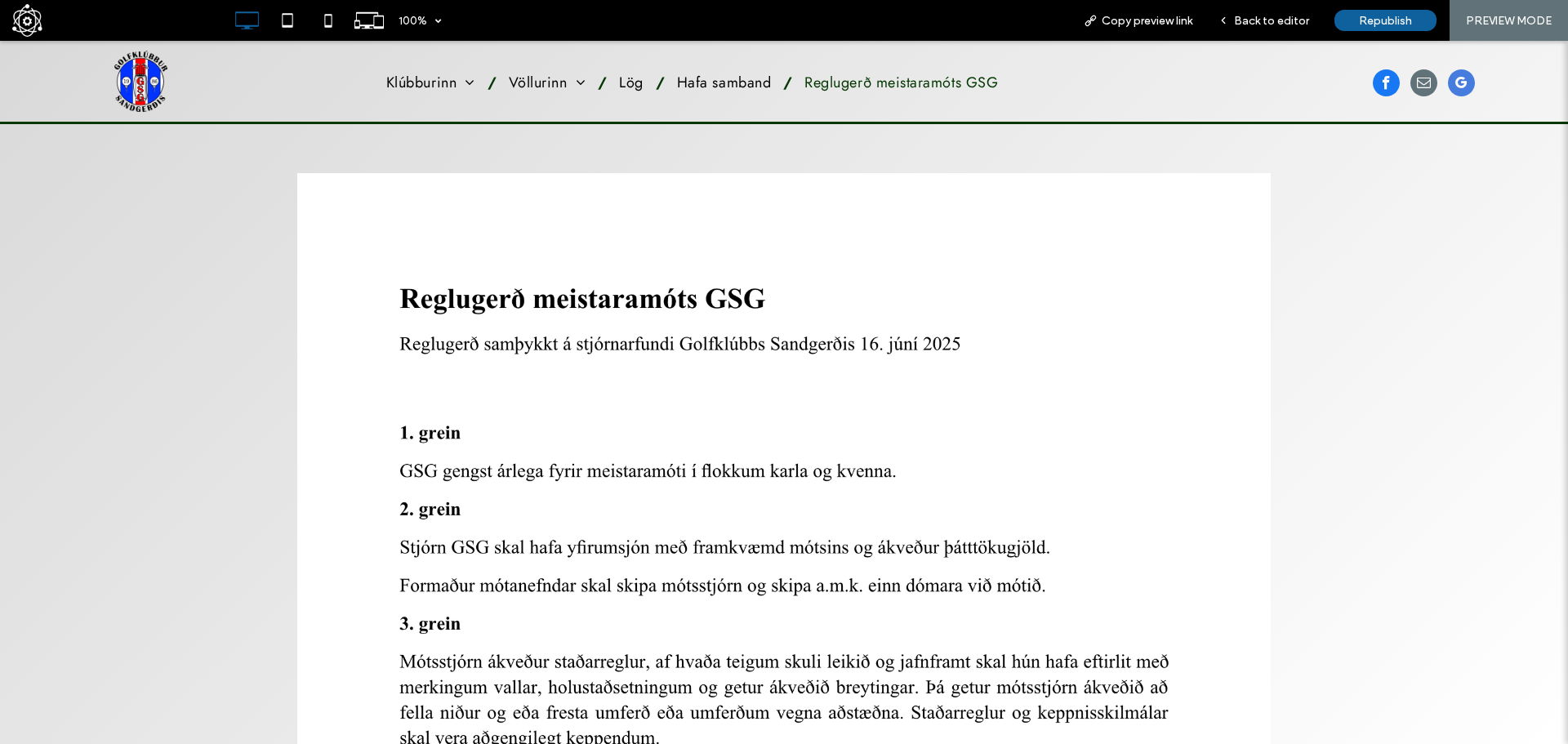
click at [123, 67] on img at bounding box center [140, 82] width 53 height 61
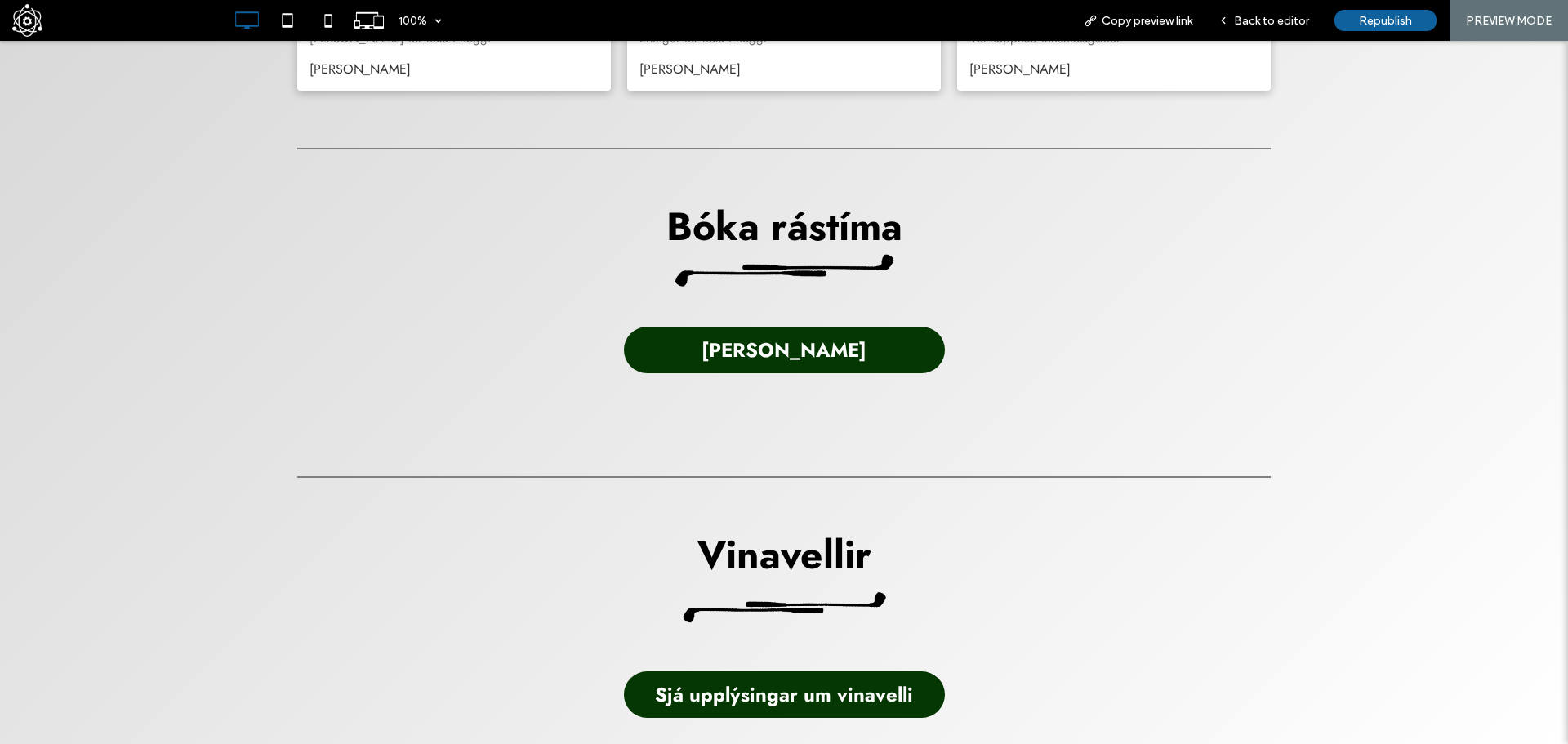
scroll to position [1062, 0]
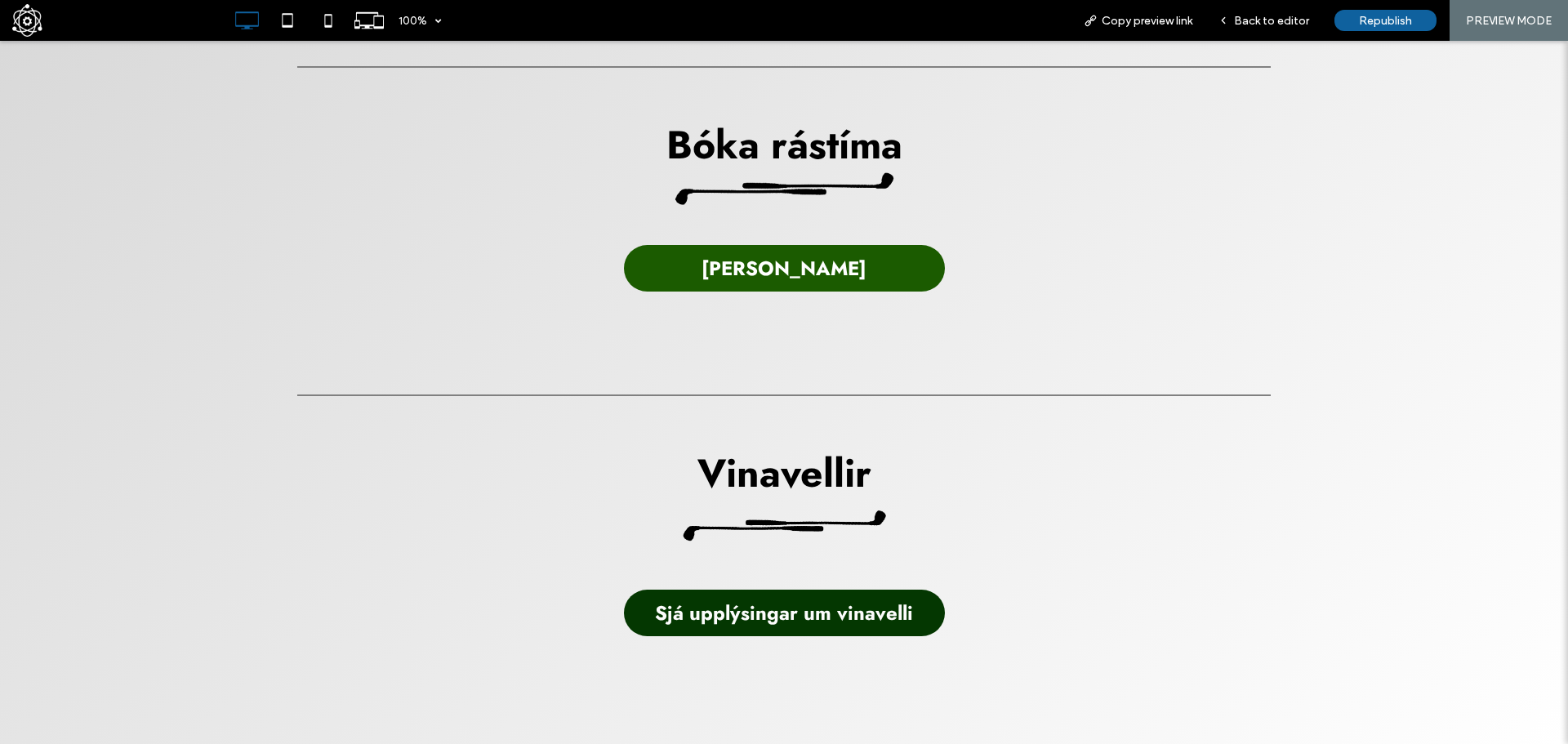
click at [664, 271] on link "Bóka tíma" at bounding box center [784, 268] width 320 height 46
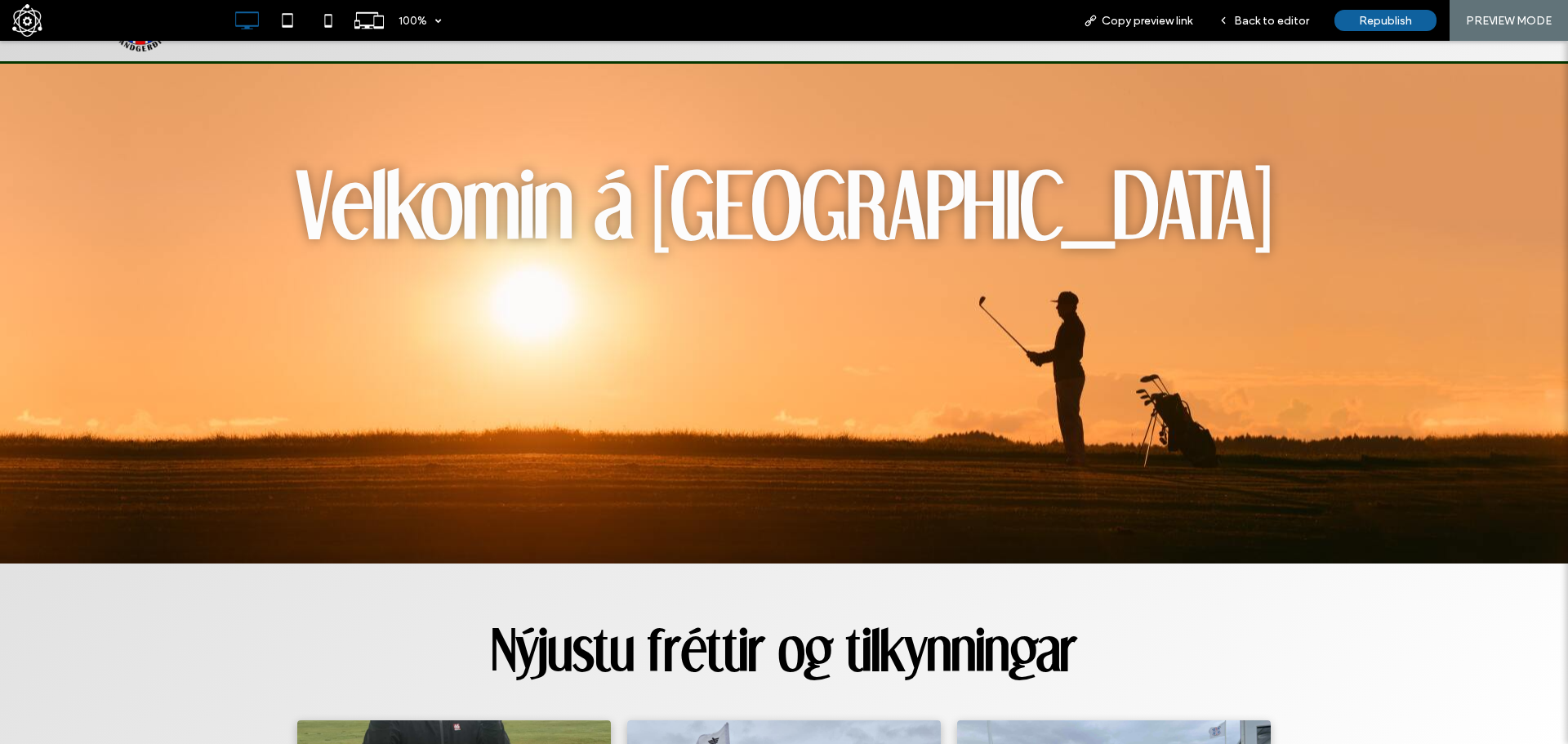
scroll to position [0, 0]
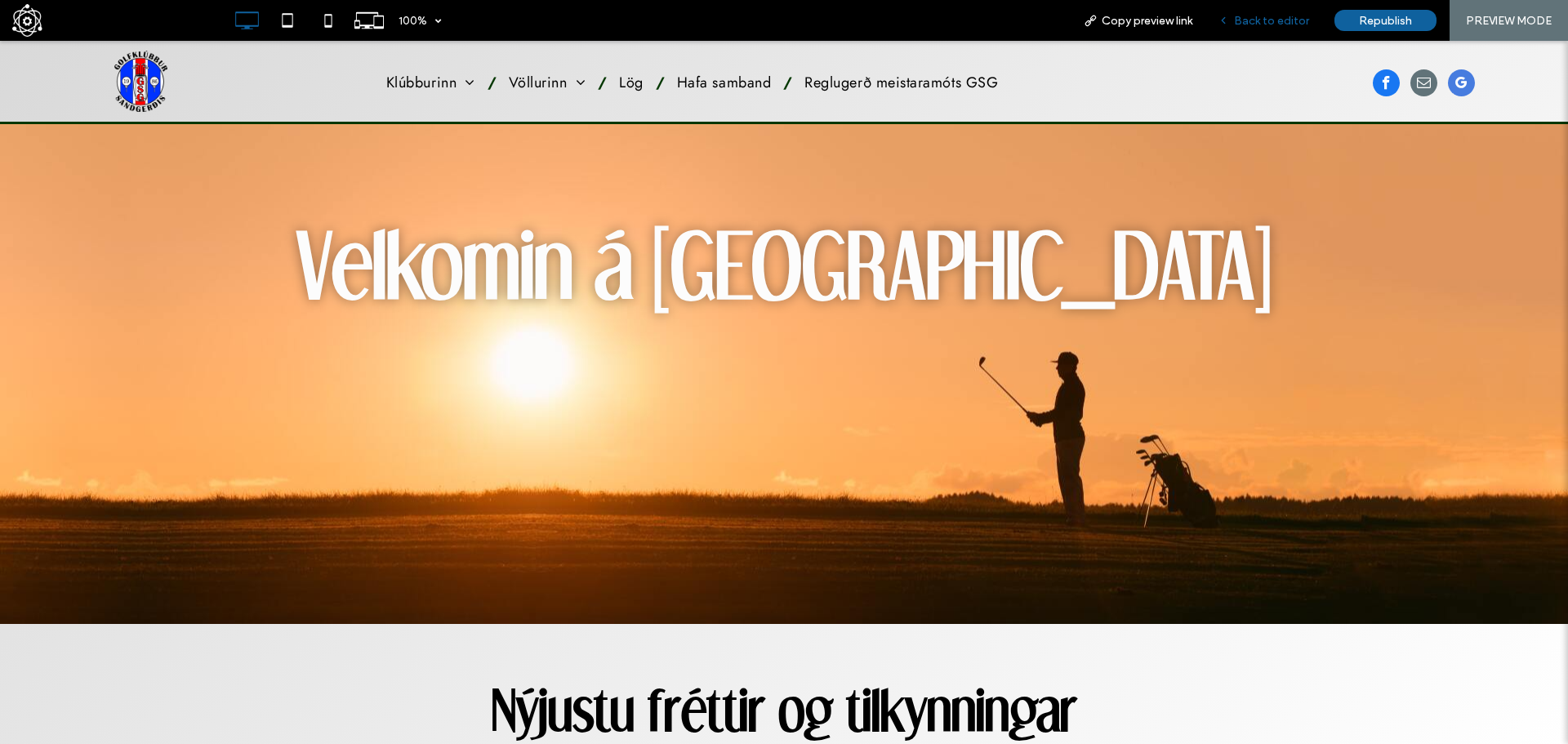
click at [1270, 25] on span "Back to editor" at bounding box center [1271, 20] width 75 height 14
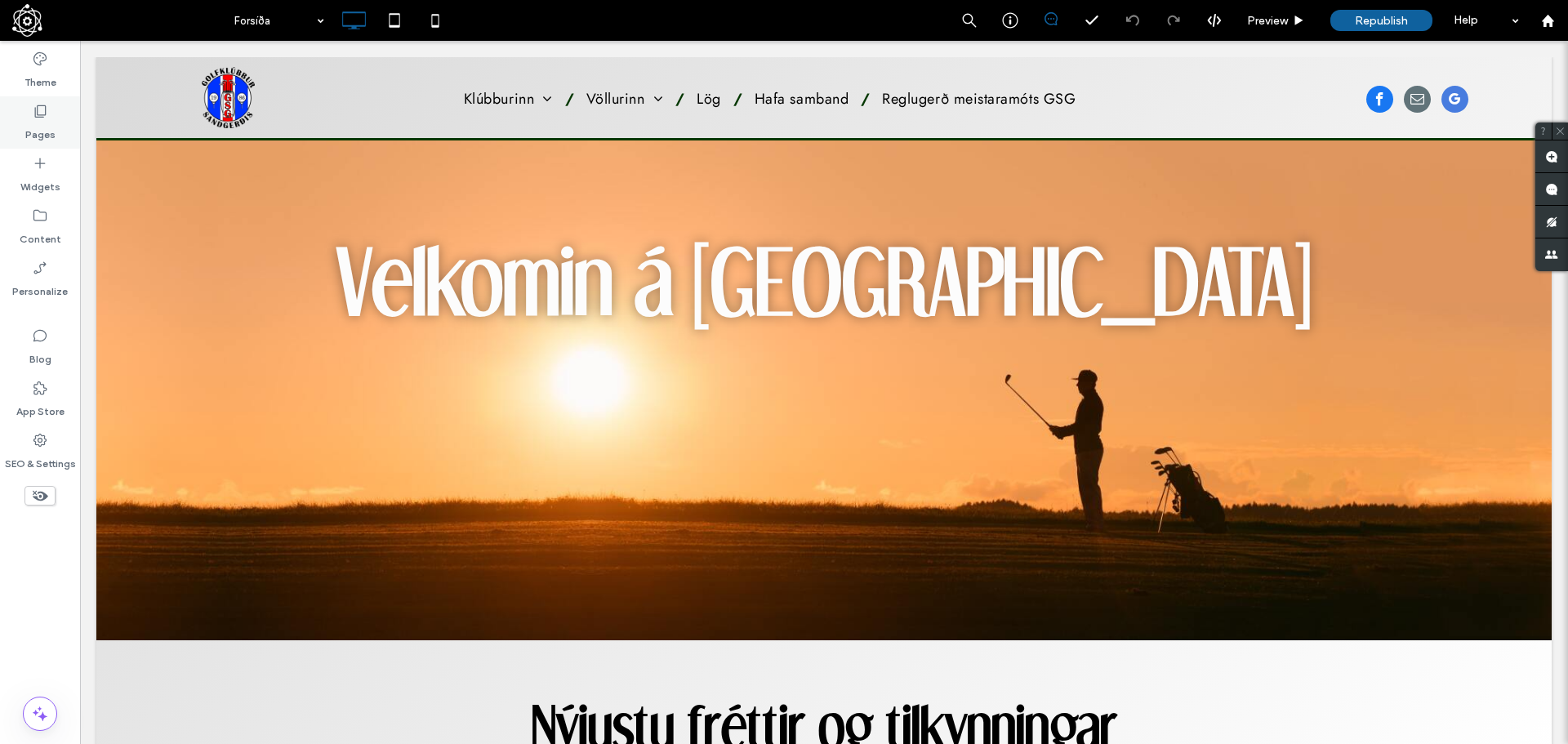
click at [47, 114] on div "Pages" at bounding box center [40, 122] width 80 height 52
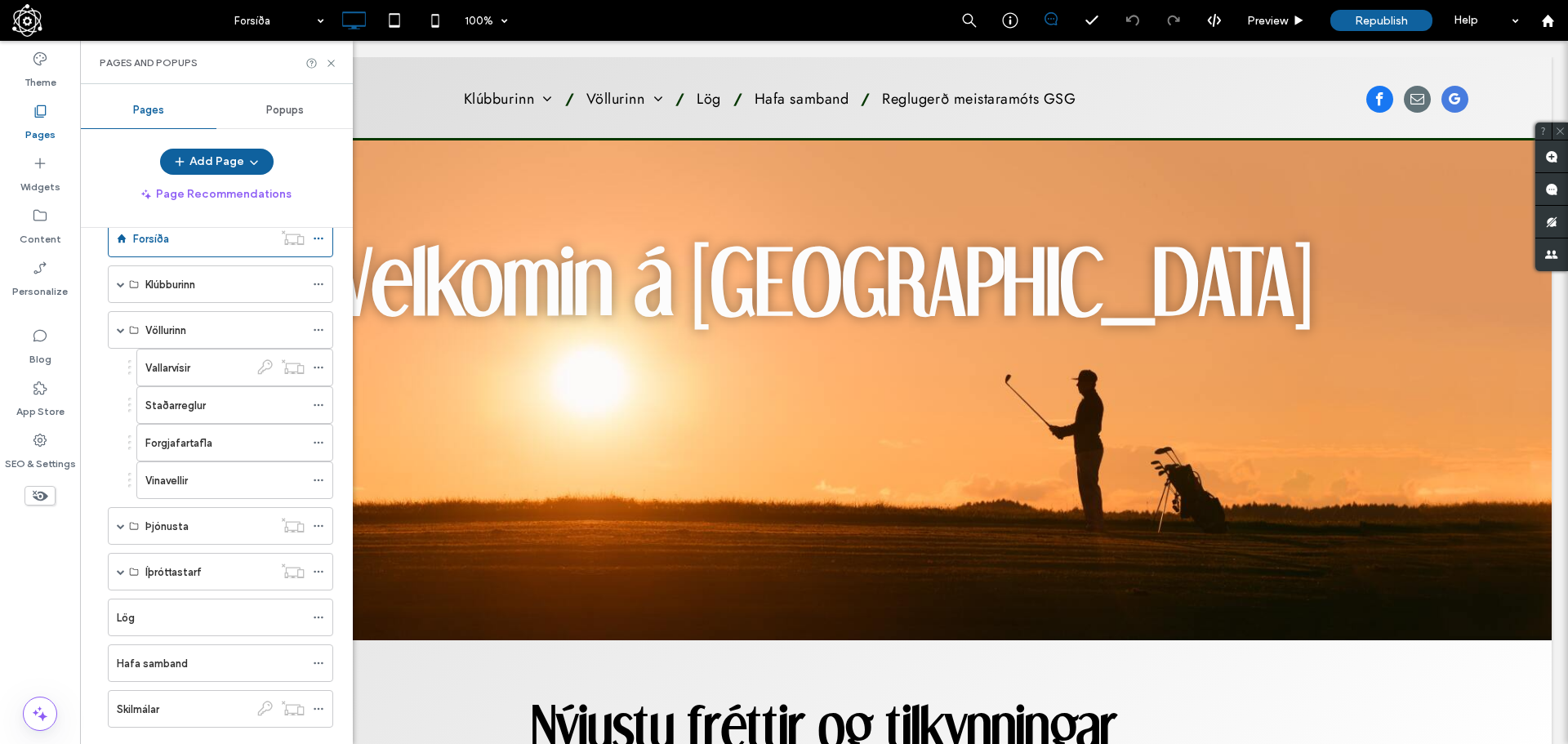
scroll to position [206, 0]
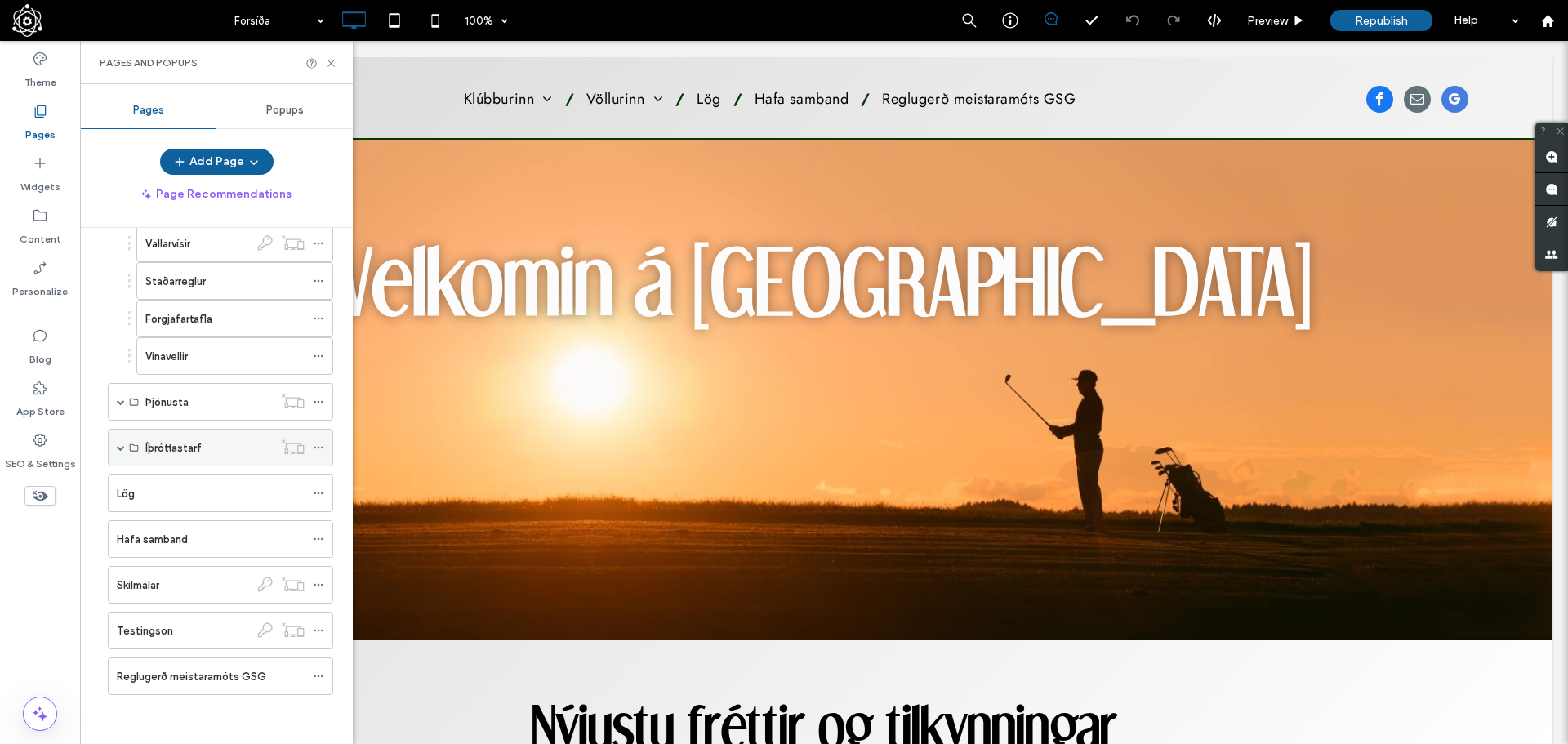
click at [120, 450] on span at bounding box center [120, 448] width 8 height 8
click at [120, 447] on span at bounding box center [120, 448] width 8 height 8
click at [123, 402] on span at bounding box center [120, 401] width 8 height 8
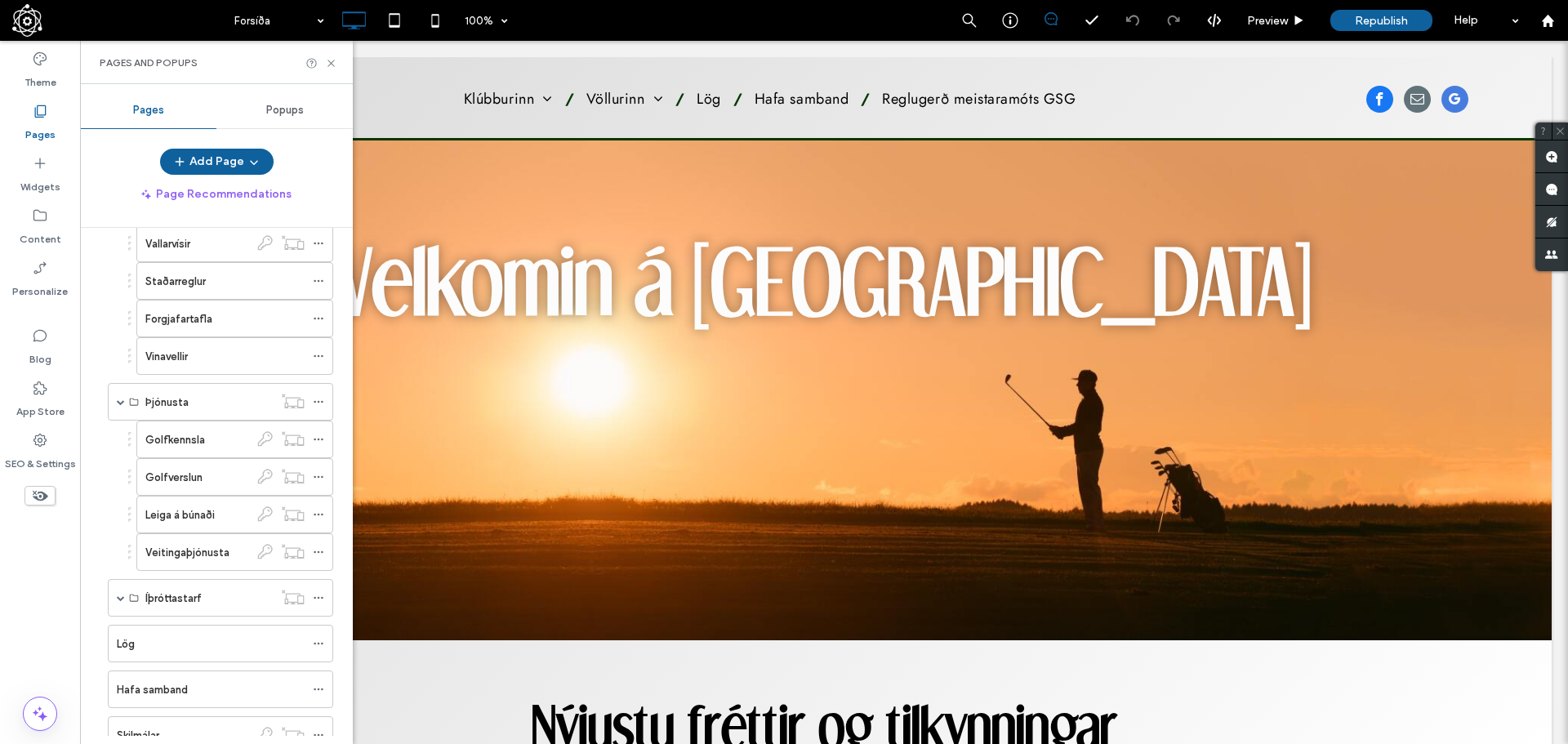
click at [230, 550] on div "Veitingaþjónusta" at bounding box center [197, 552] width 104 height 18
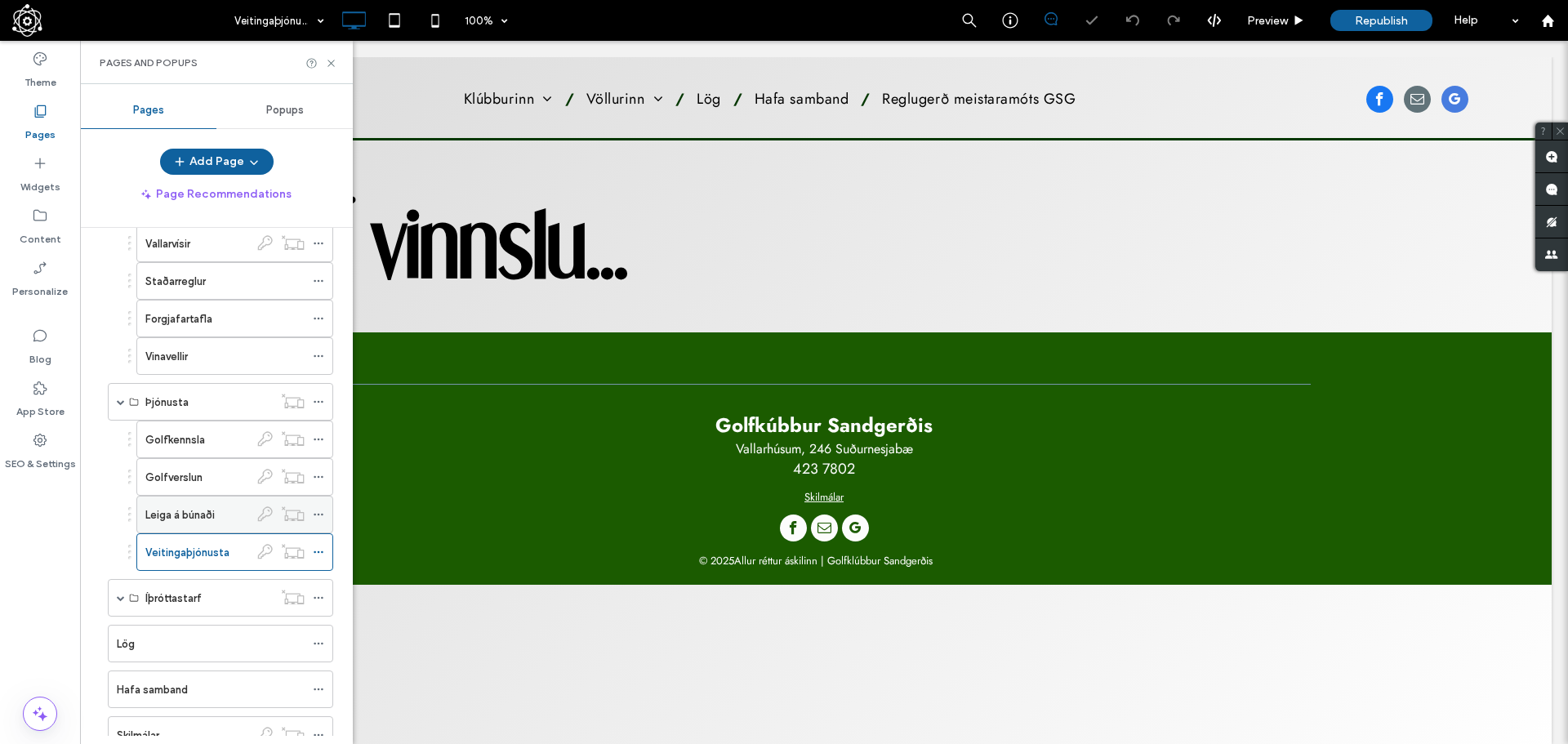
click at [227, 511] on div "Leiga á búnaði" at bounding box center [197, 515] width 104 height 18
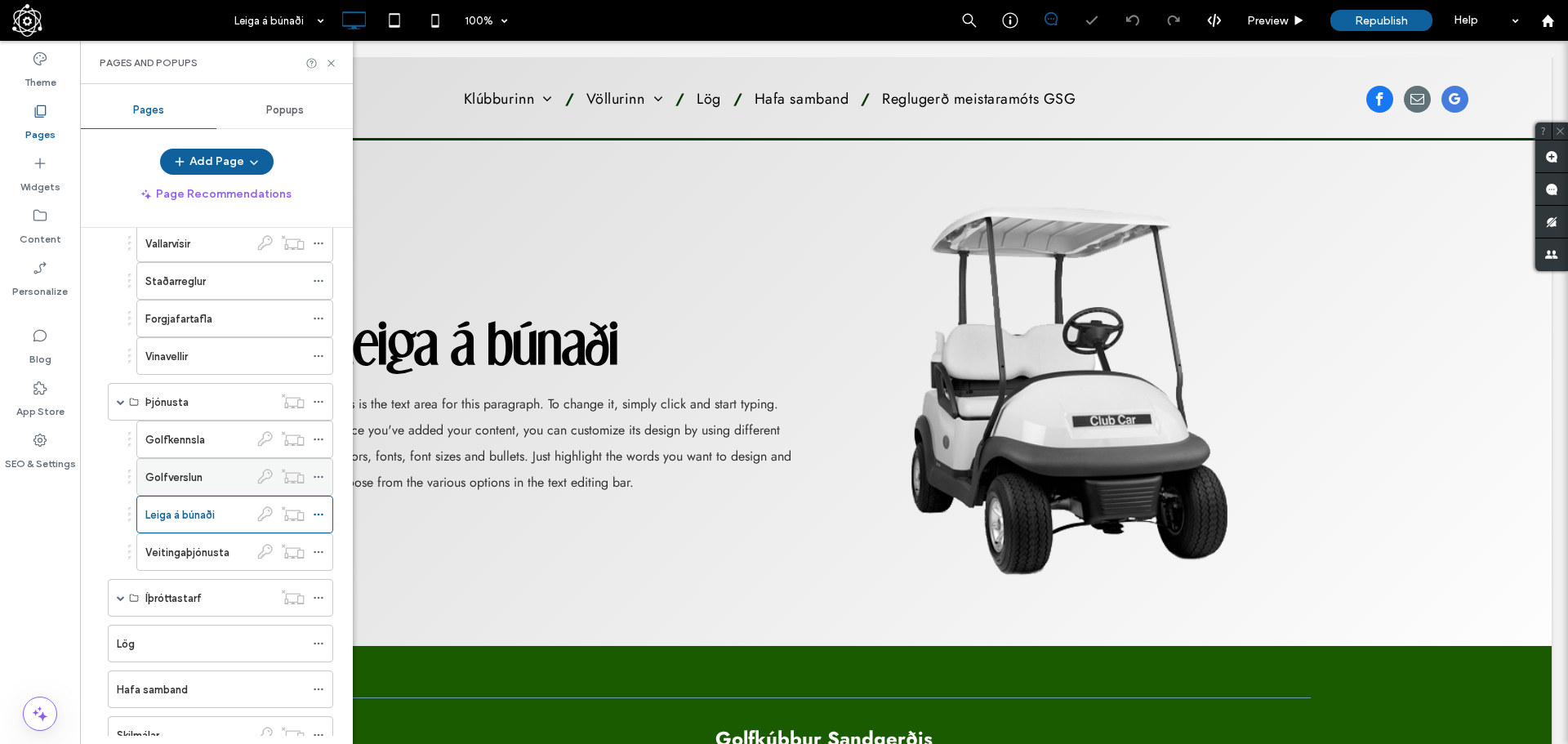
click at [231, 482] on div "Golfverslun" at bounding box center [197, 477] width 104 height 18
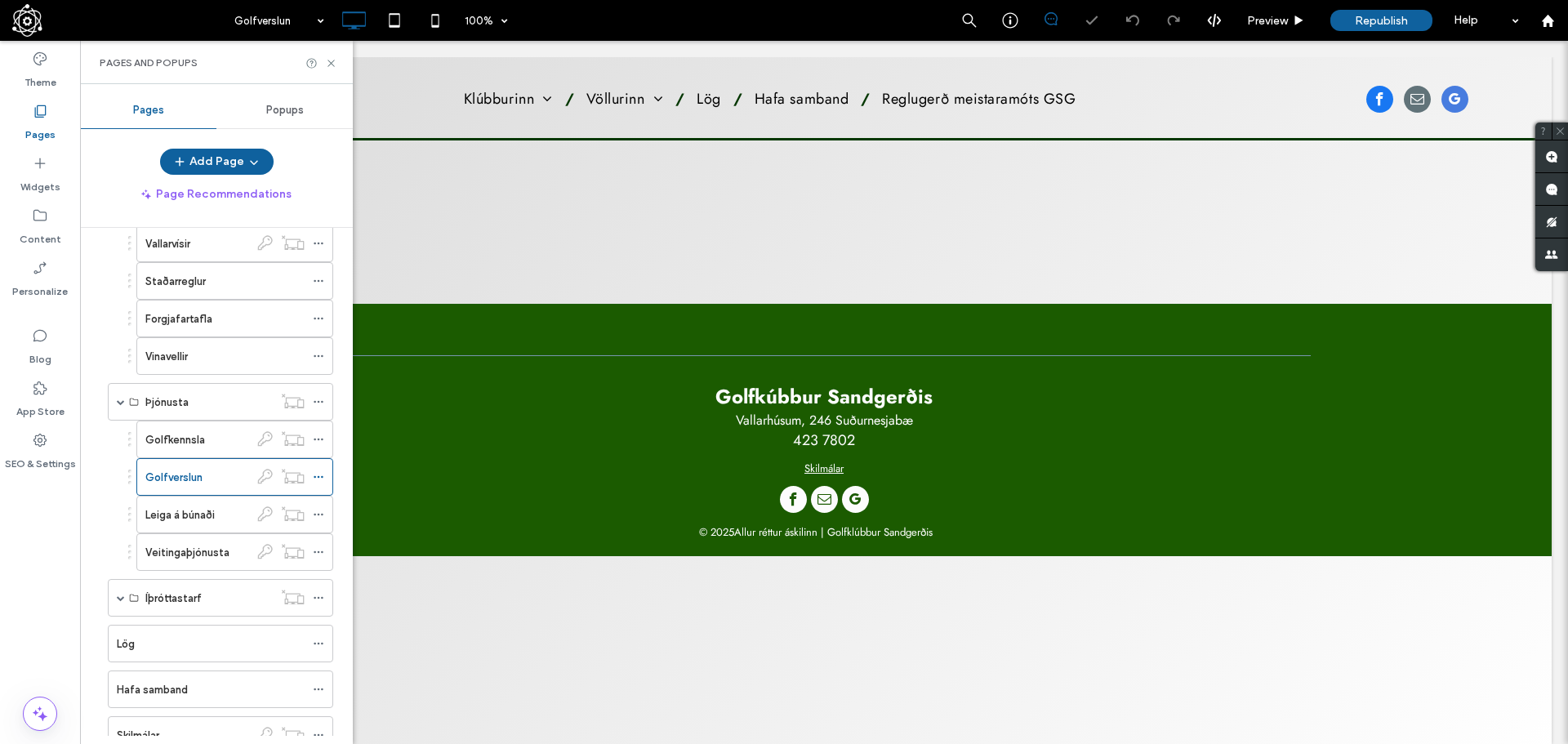
click at [224, 440] on div "Golfkennsla" at bounding box center [197, 439] width 104 height 18
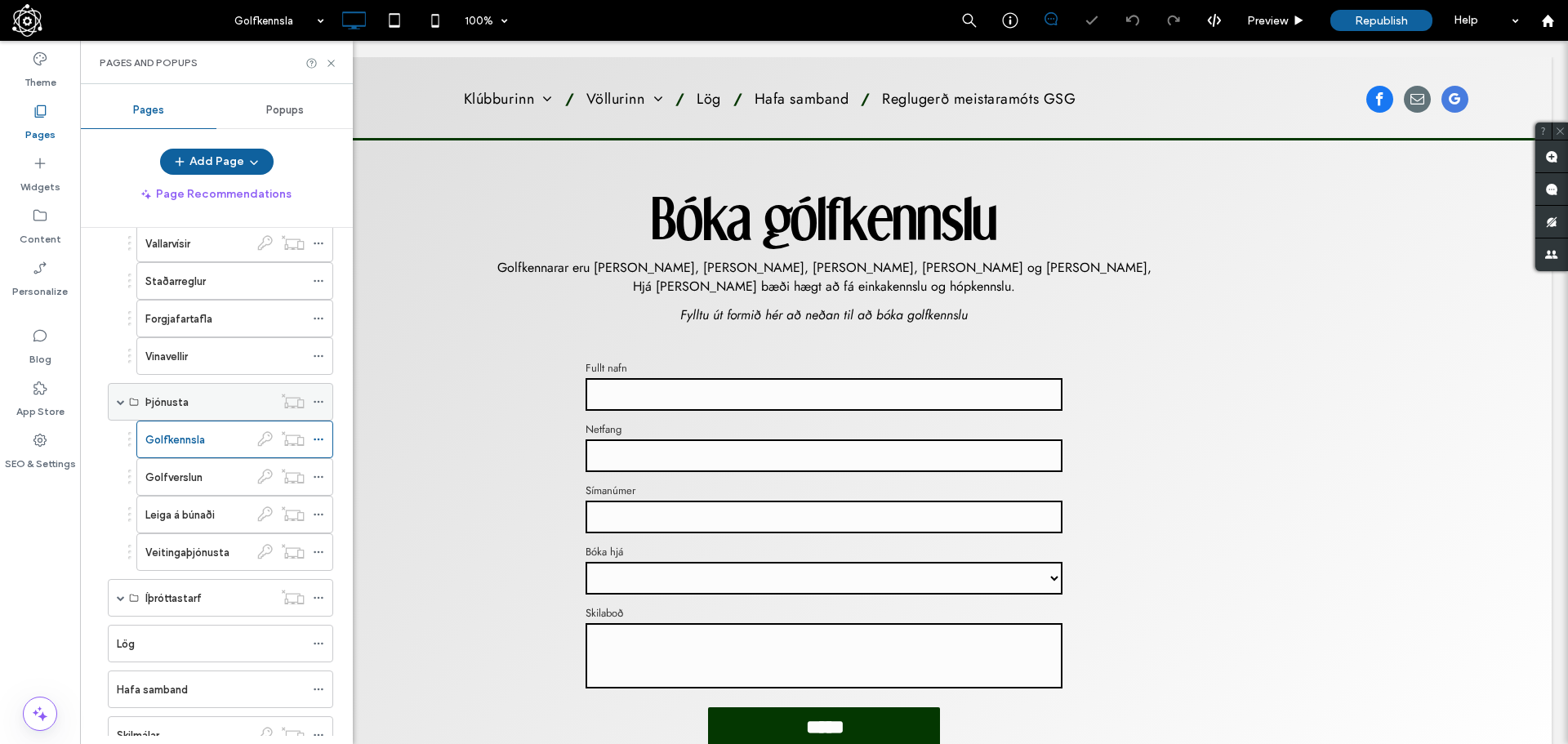
scroll to position [43, 0]
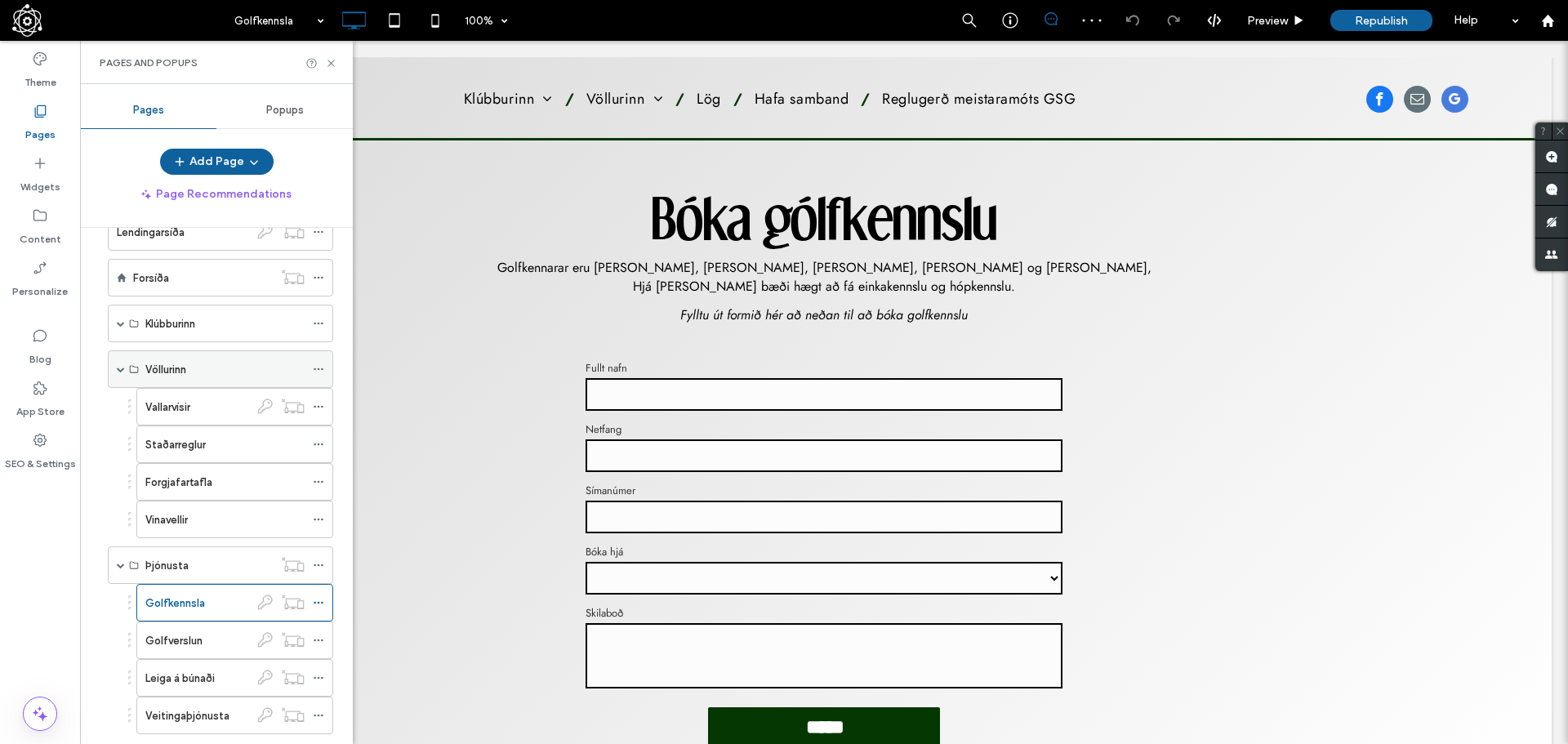
click at [211, 366] on div "Völlurinn" at bounding box center [225, 370] width 159 height 18
click at [215, 412] on div "Vallarvísir" at bounding box center [197, 407] width 104 height 18
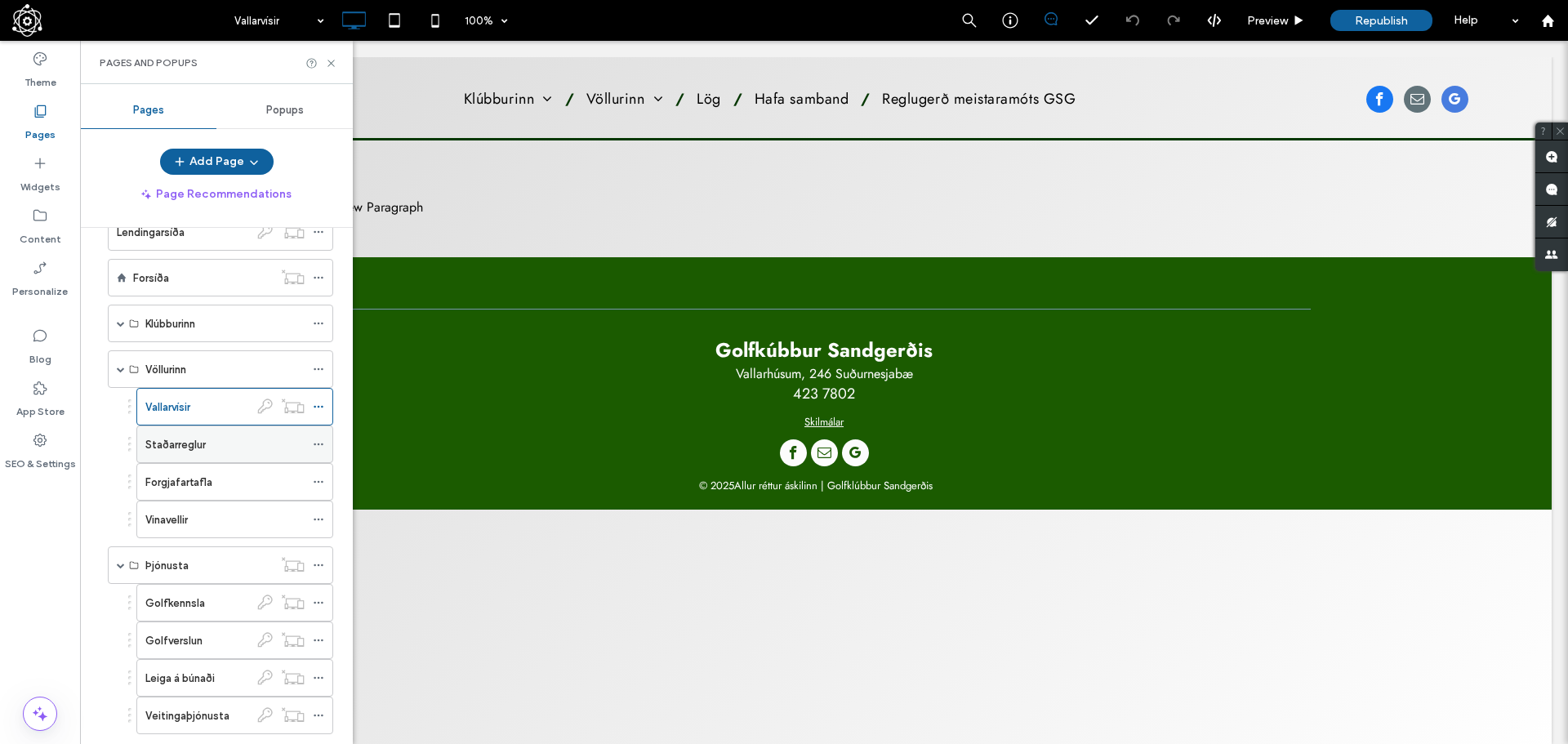
scroll to position [0, 0]
click at [235, 440] on div "Staðarreglur" at bounding box center [225, 445] width 159 height 18
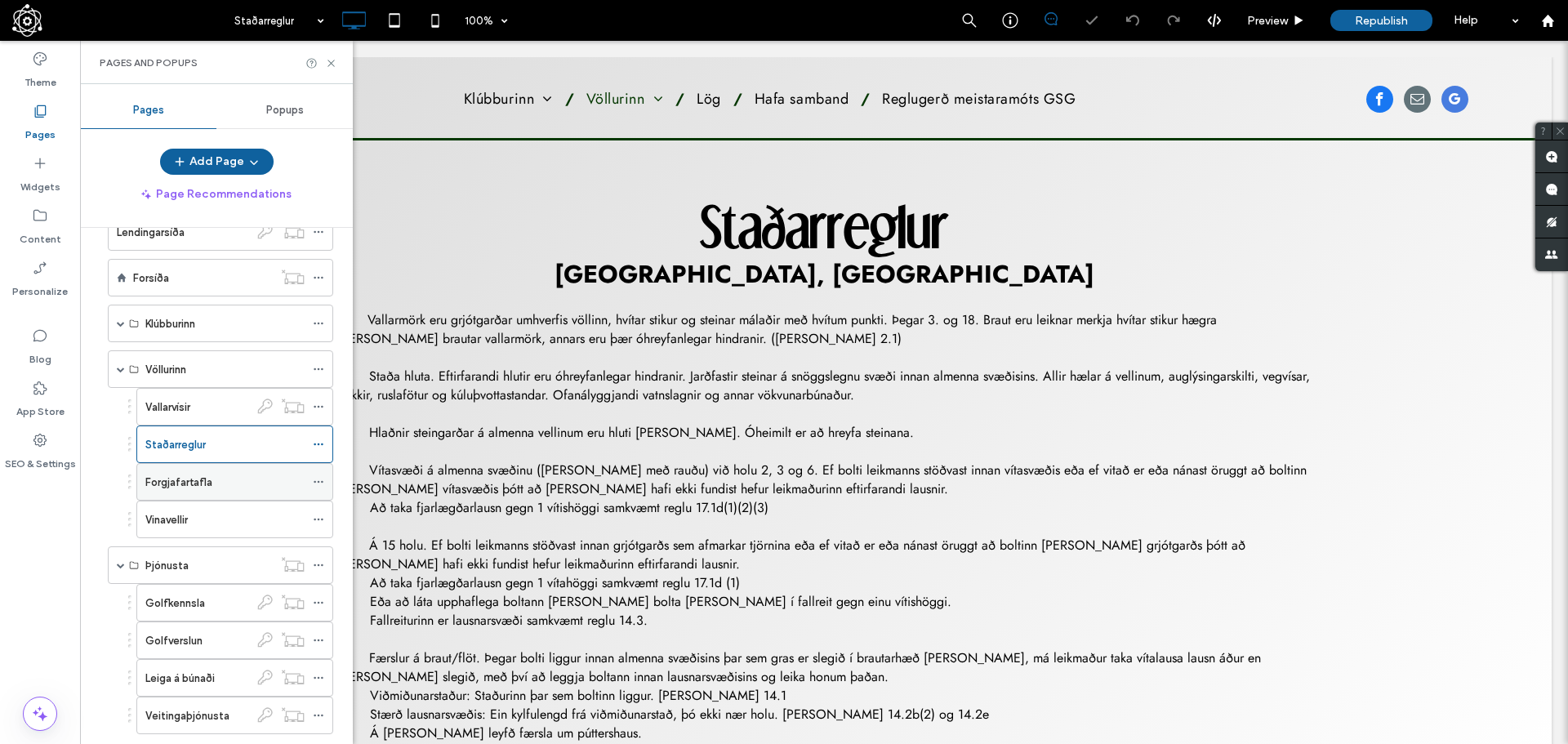
click at [232, 483] on div "Forgjafartafla" at bounding box center [225, 482] width 159 height 18
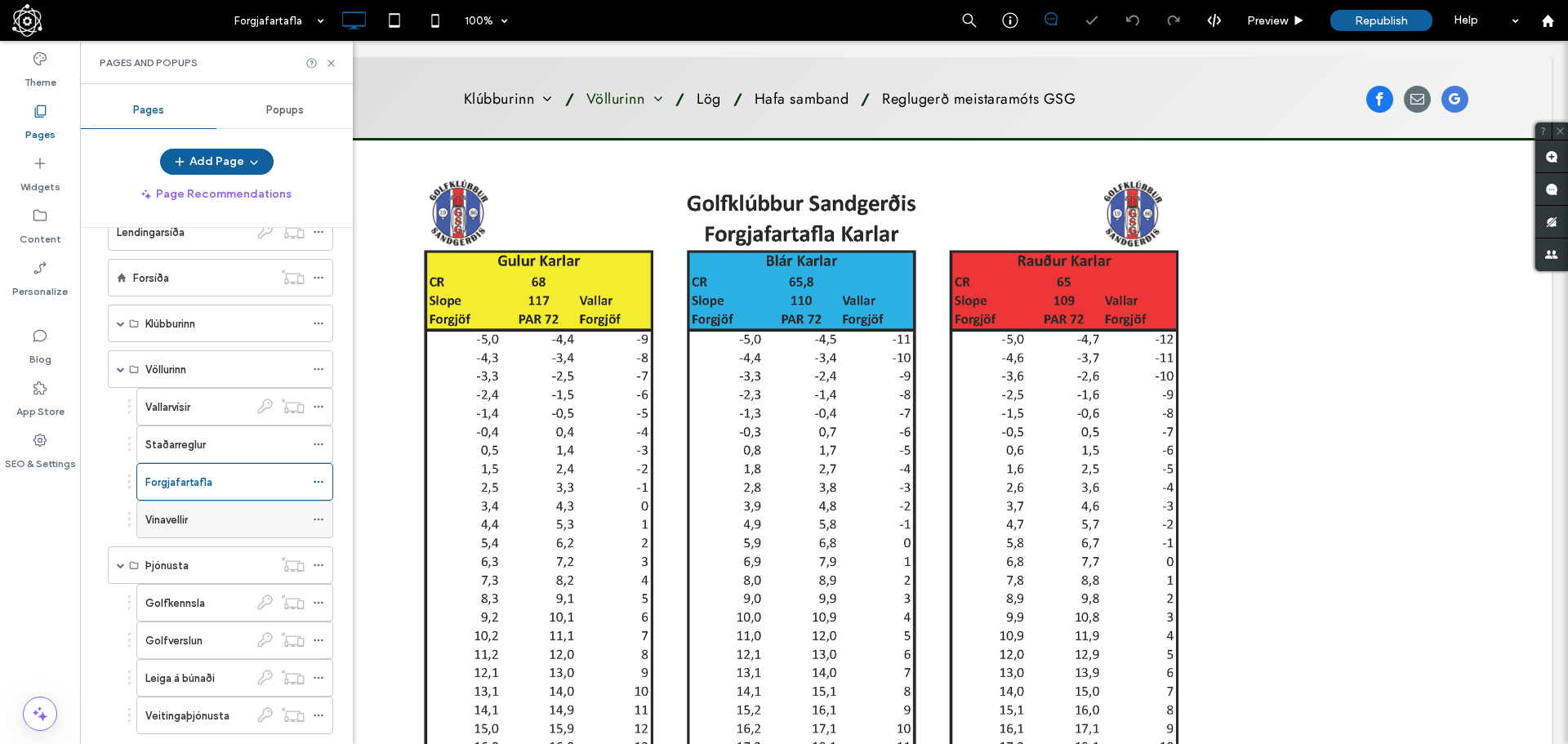
click at [244, 518] on div "Vinavellir" at bounding box center [225, 520] width 159 height 18
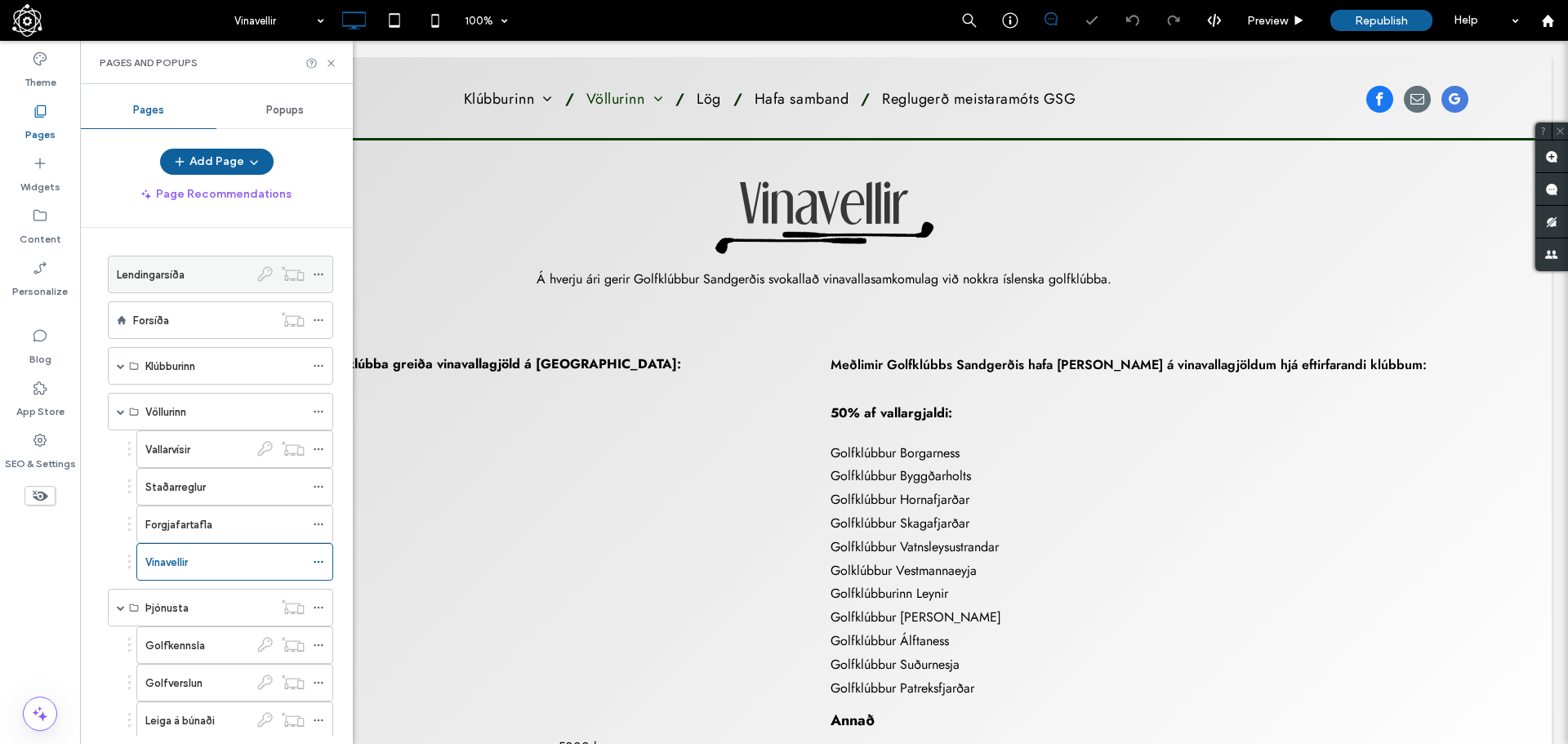
click at [218, 284] on div "Lendingarsíða" at bounding box center [182, 274] width 132 height 36
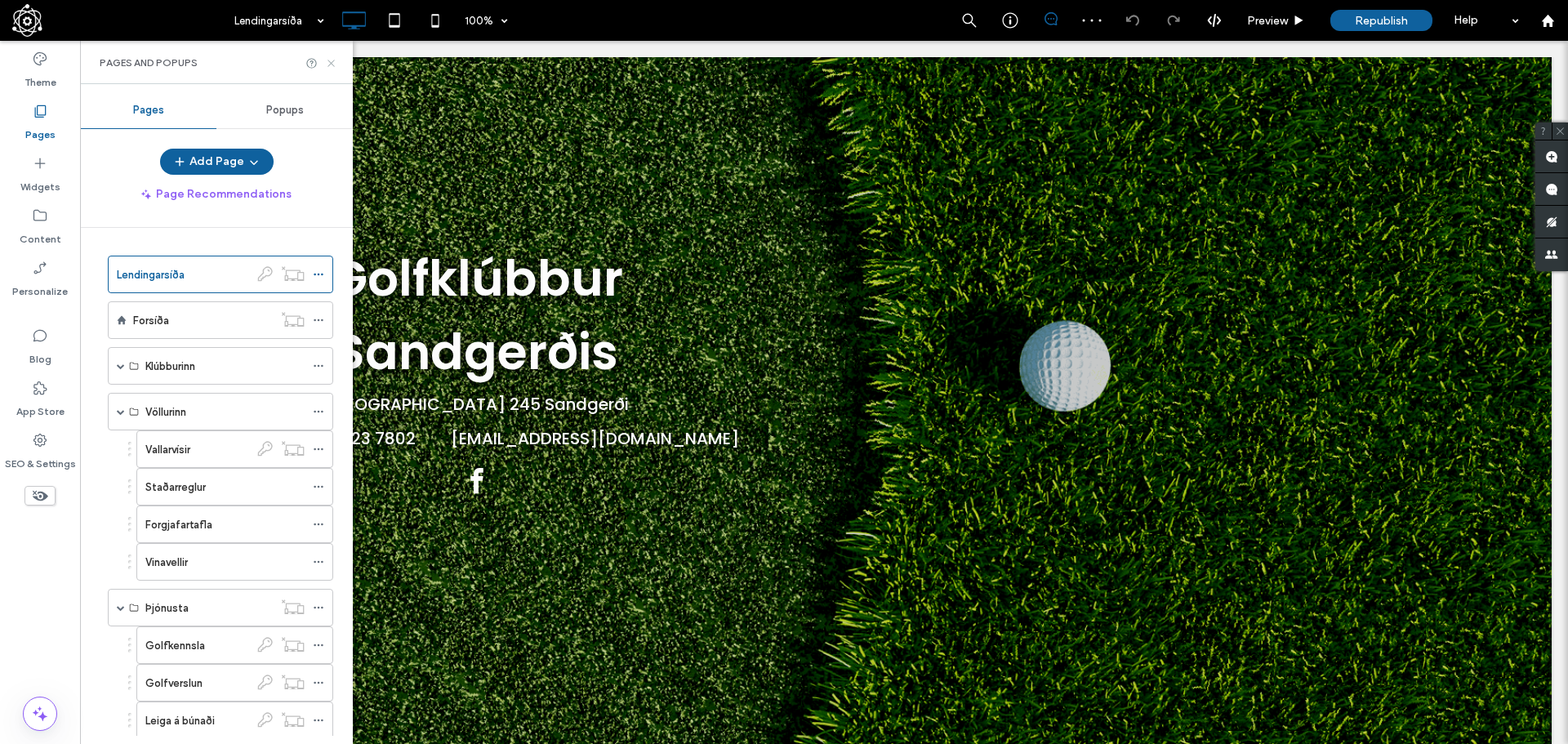
click at [332, 59] on icon at bounding box center [331, 63] width 12 height 12
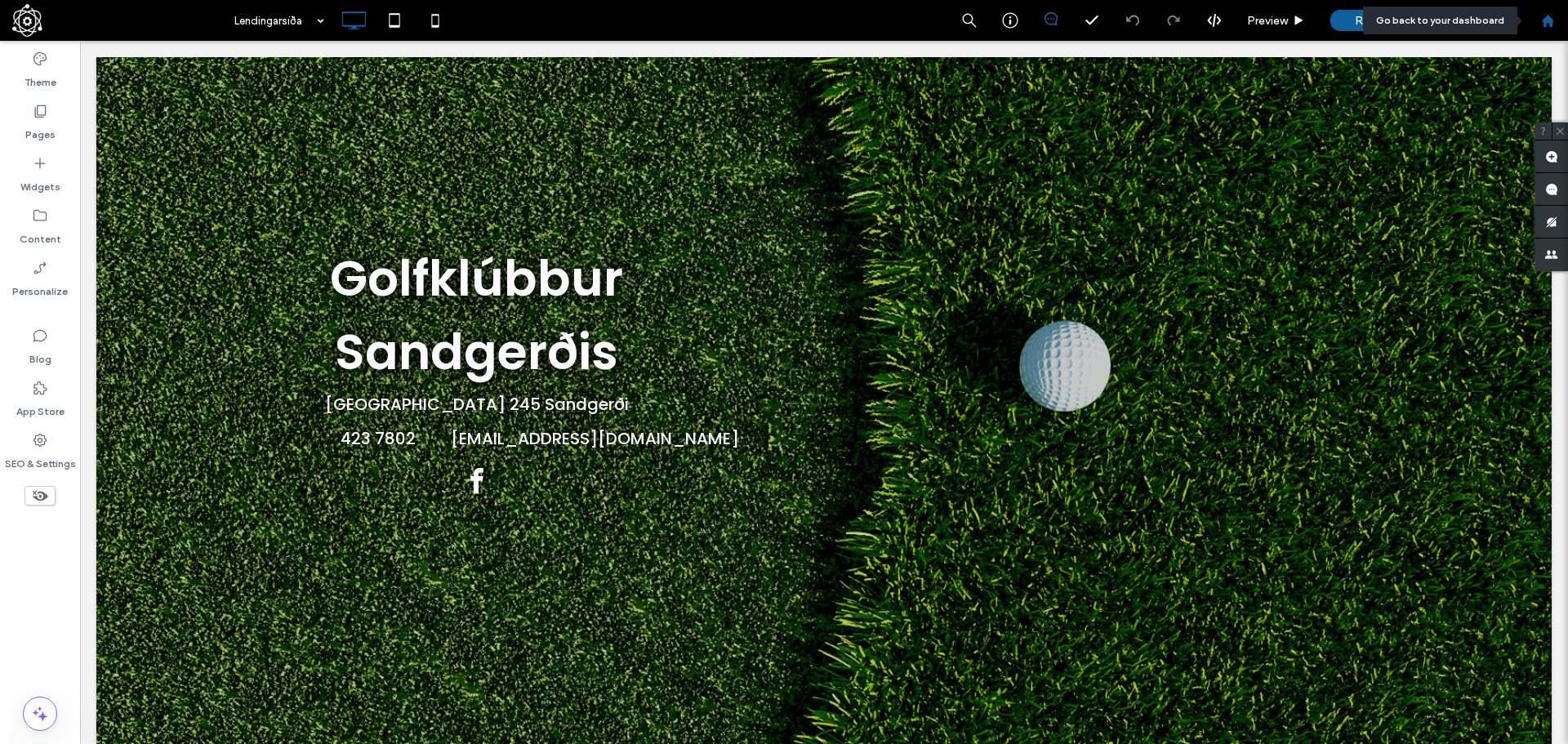
click at [1553, 19] on icon at bounding box center [1548, 20] width 14 height 14
